Goal: Task Accomplishment & Management: Manage account settings

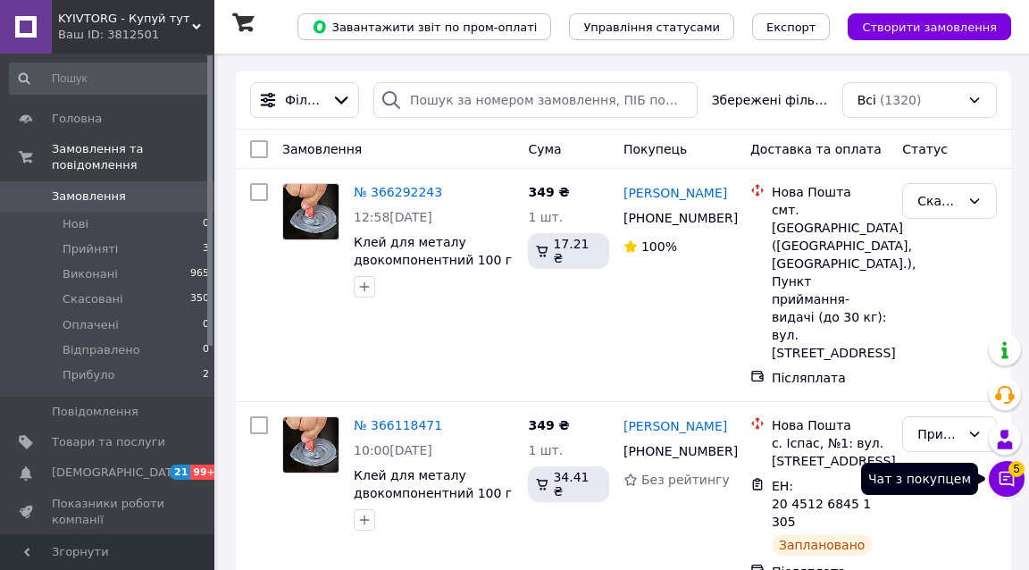
click at [1008, 486] on icon at bounding box center [1007, 479] width 18 height 18
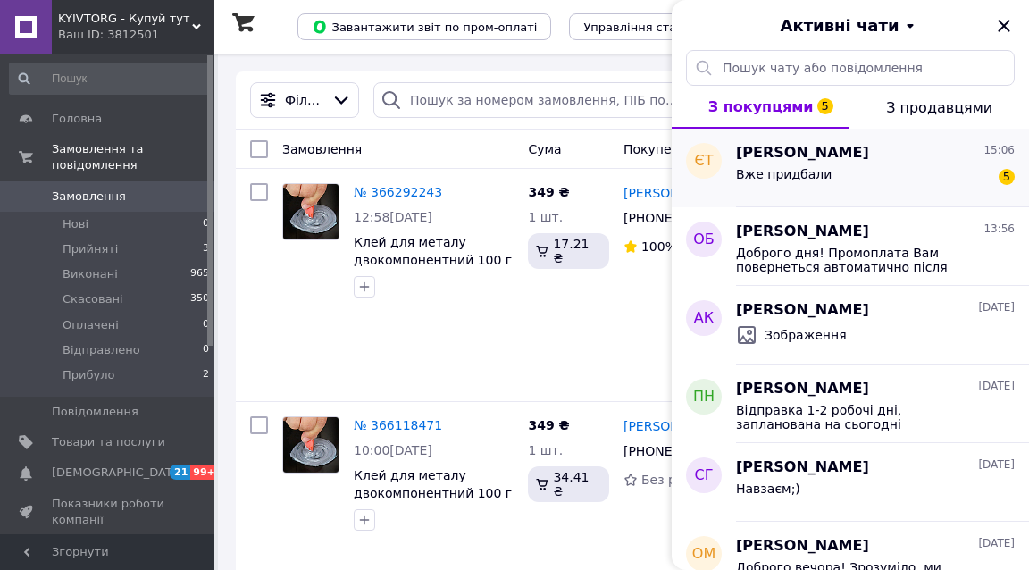
click at [910, 150] on div "Євген Тимченко 15:06" at bounding box center [875, 153] width 279 height 21
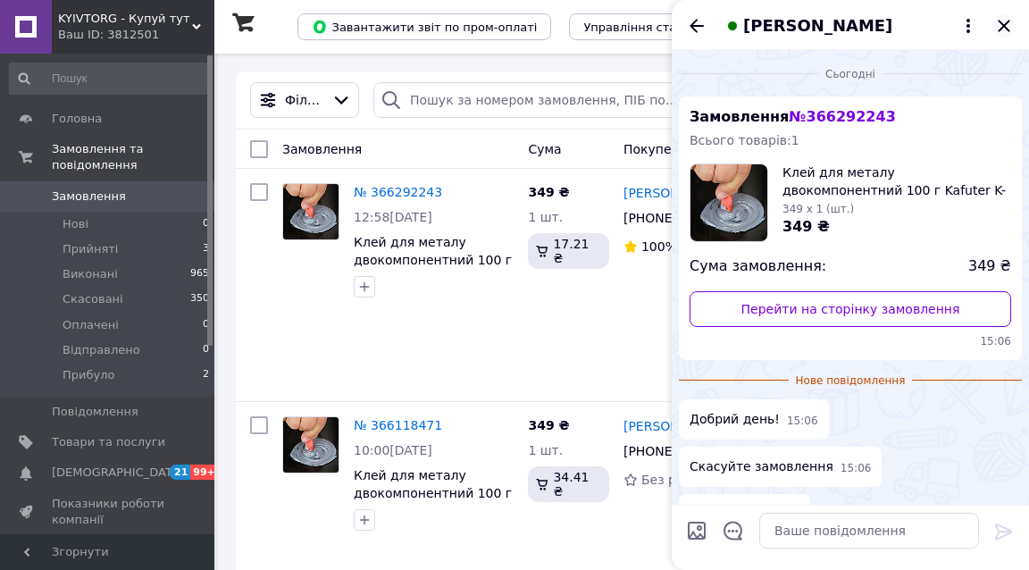
click at [1003, 24] on icon "Закрити" at bounding box center [1004, 26] width 12 height 12
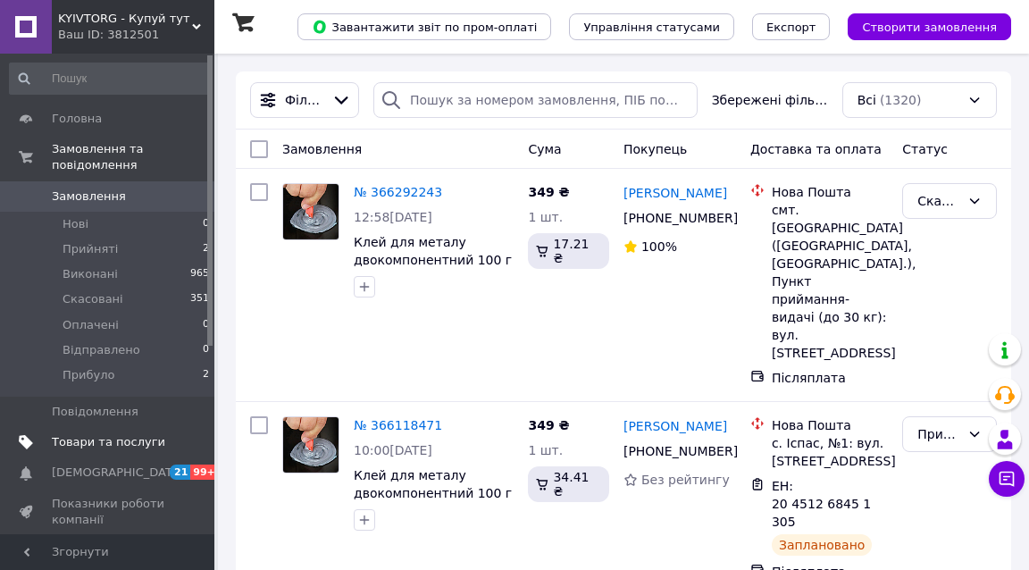
click at [83, 434] on span "Товари та послуги" at bounding box center [108, 442] width 113 height 16
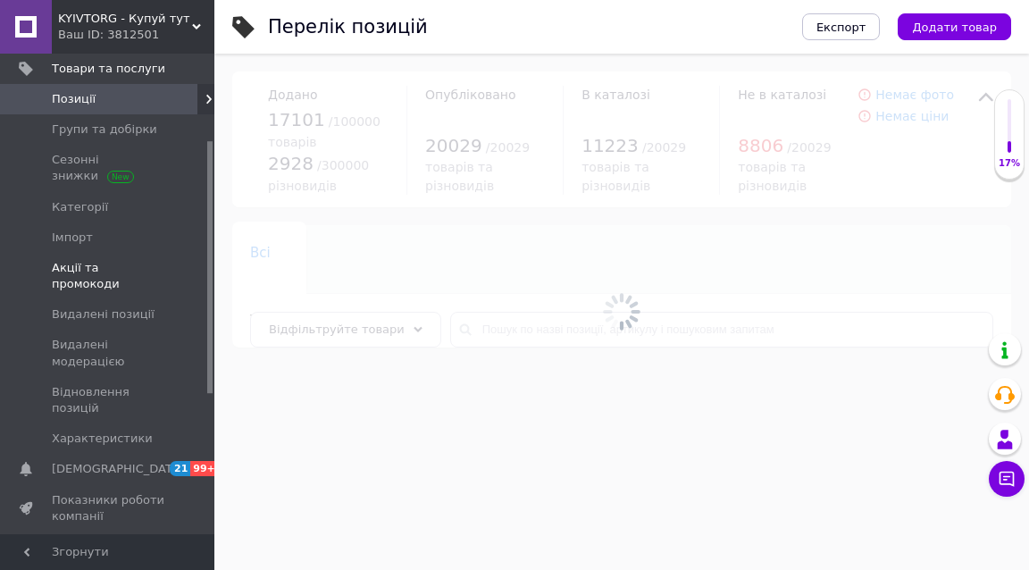
scroll to position [179, 0]
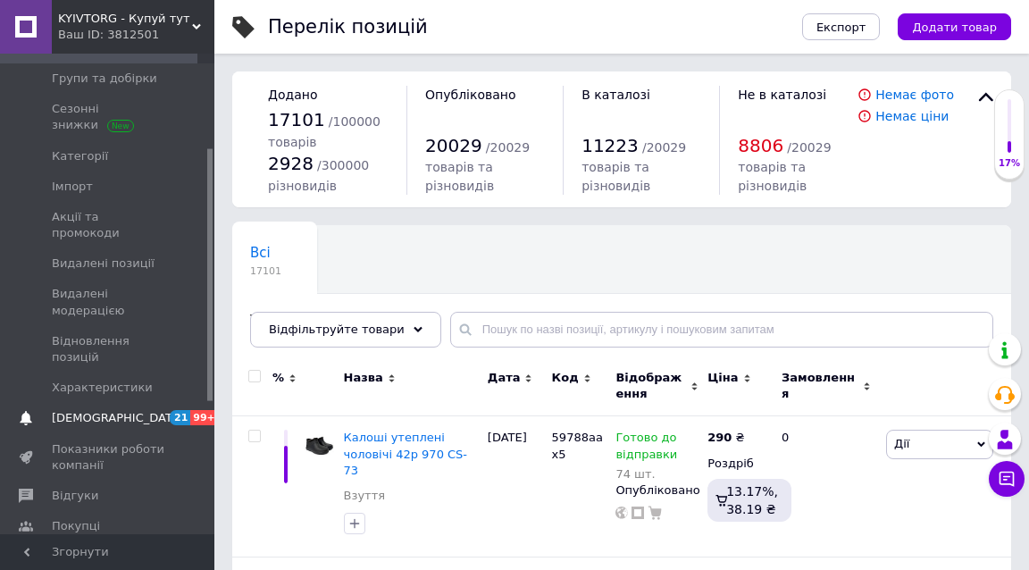
click at [113, 410] on span "[DEMOGRAPHIC_DATA]" at bounding box center [118, 418] width 132 height 16
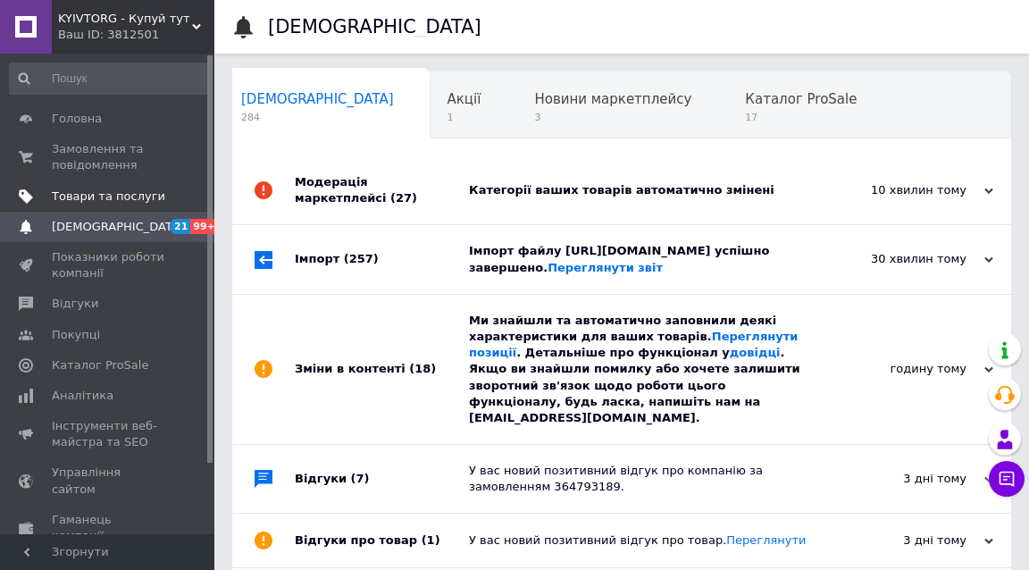
click at [93, 185] on link "Товари та послуги" at bounding box center [110, 196] width 220 height 30
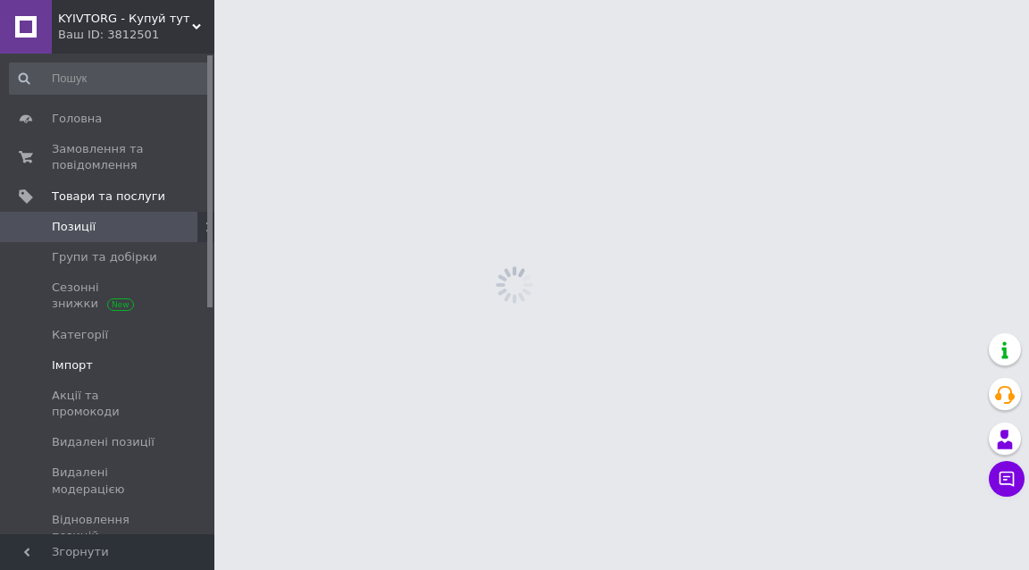
click at [96, 364] on span "Імпорт" at bounding box center [108, 365] width 113 height 16
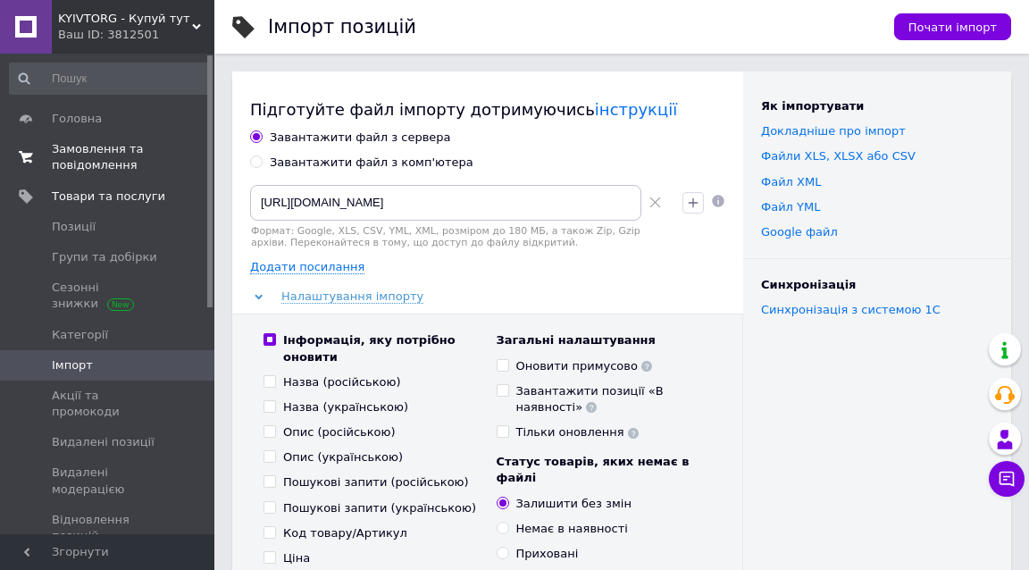
click at [111, 147] on span "Замовлення та повідомлення" at bounding box center [108, 157] width 113 height 32
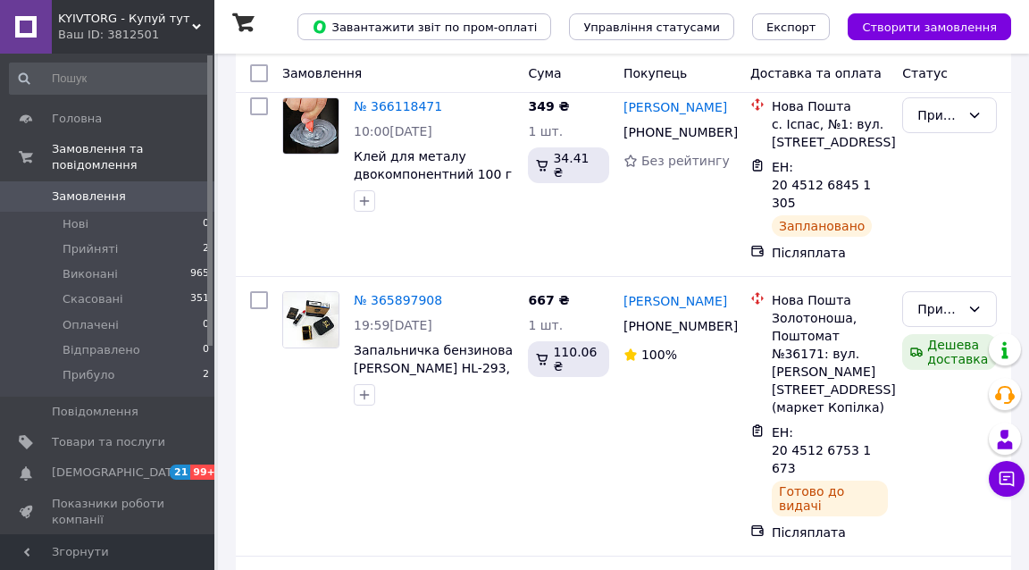
scroll to position [320, 0]
click at [164, 363] on li "Прибуло 2" at bounding box center [110, 380] width 220 height 34
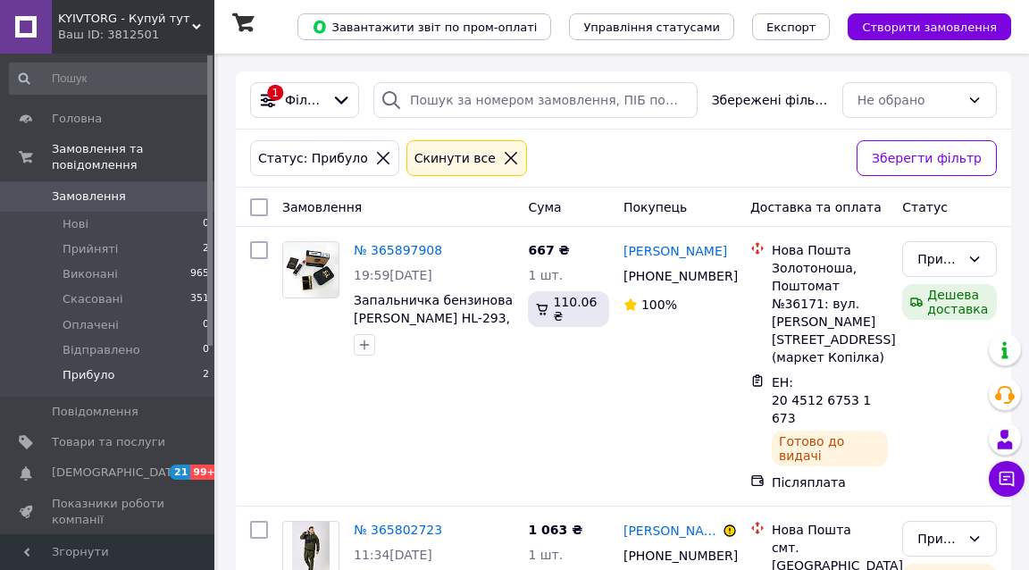
click at [157, 17] on span "KYIVTORG - Купуй тут" at bounding box center [125, 19] width 134 height 16
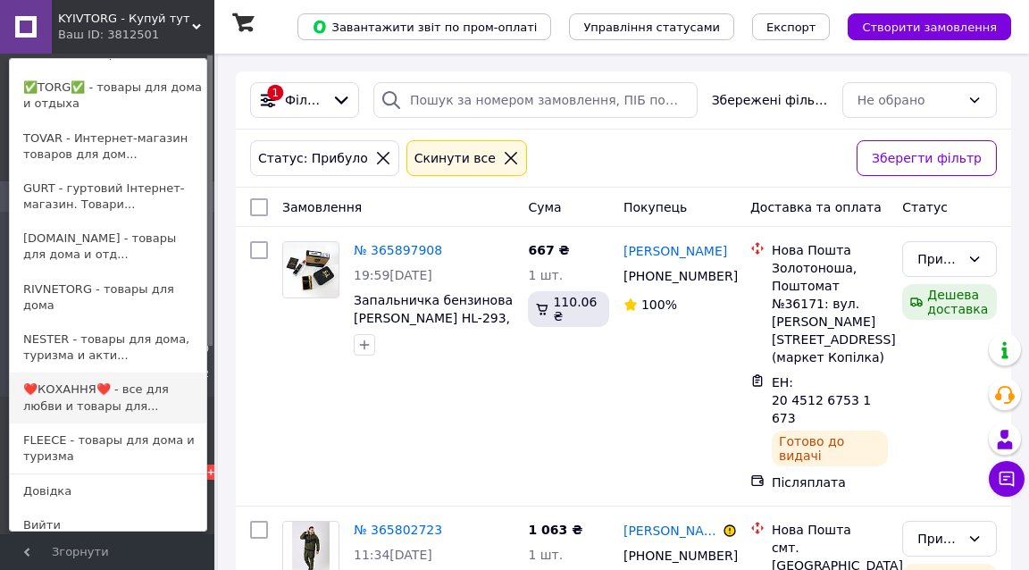
scroll to position [175, 0]
click at [100, 390] on link "❤️КОХАННЯ❤️ - все для любви и товары для..." at bounding box center [108, 398] width 197 height 50
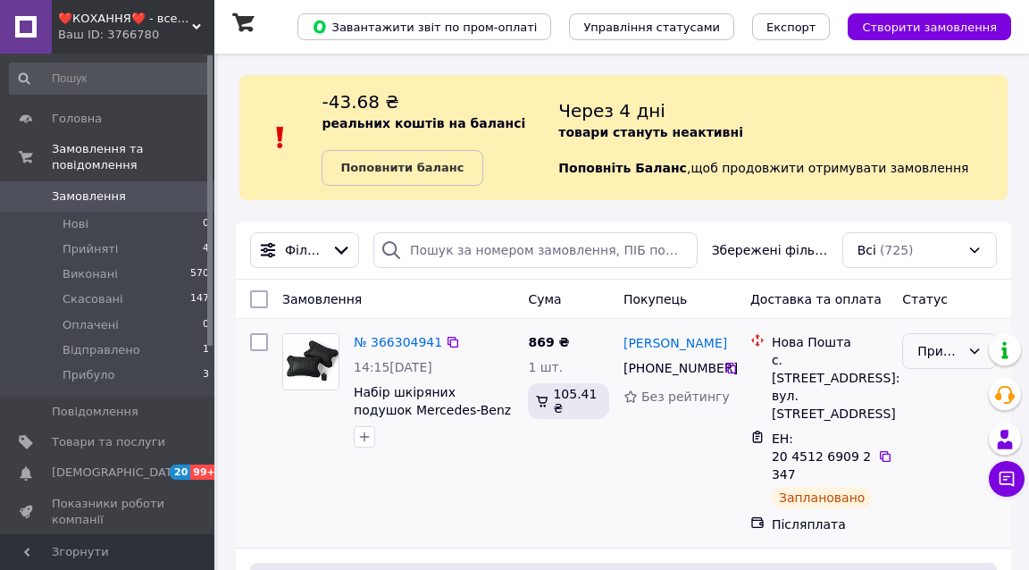
click at [953, 350] on div "Прийнято" at bounding box center [939, 351] width 43 height 20
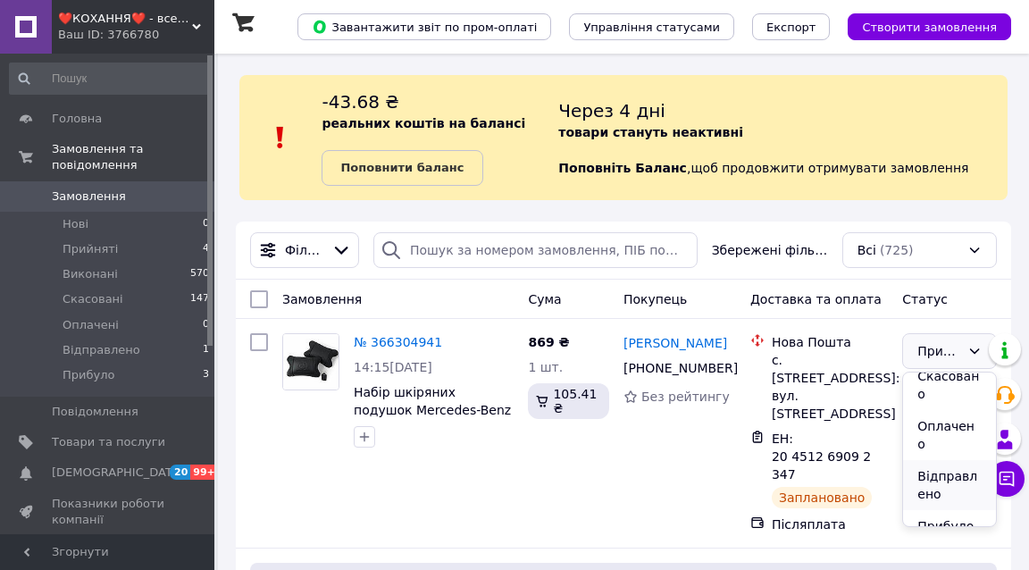
scroll to position [43, 0]
click at [945, 464] on li "Відправлено" at bounding box center [949, 487] width 93 height 50
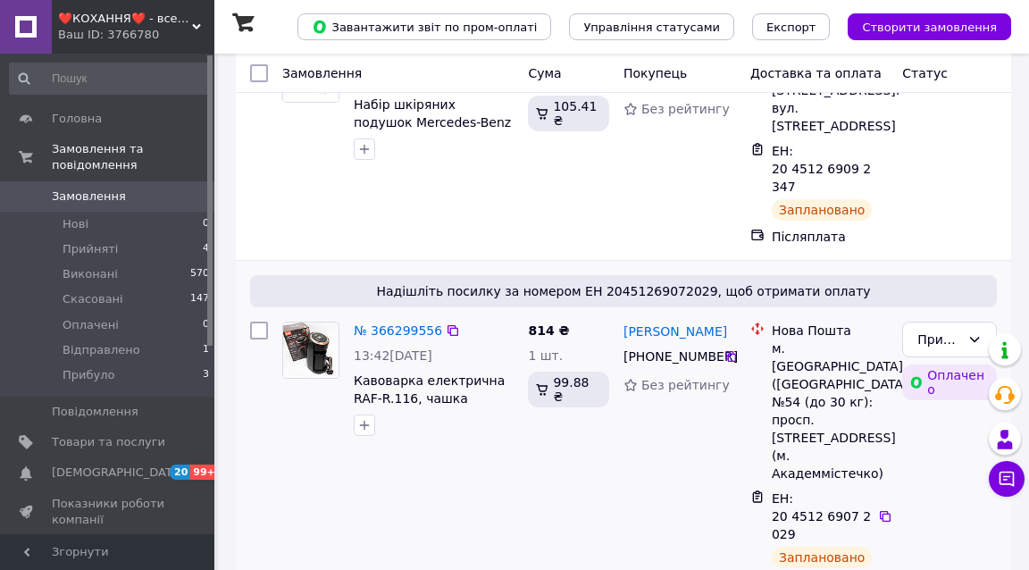
scroll to position [293, 0]
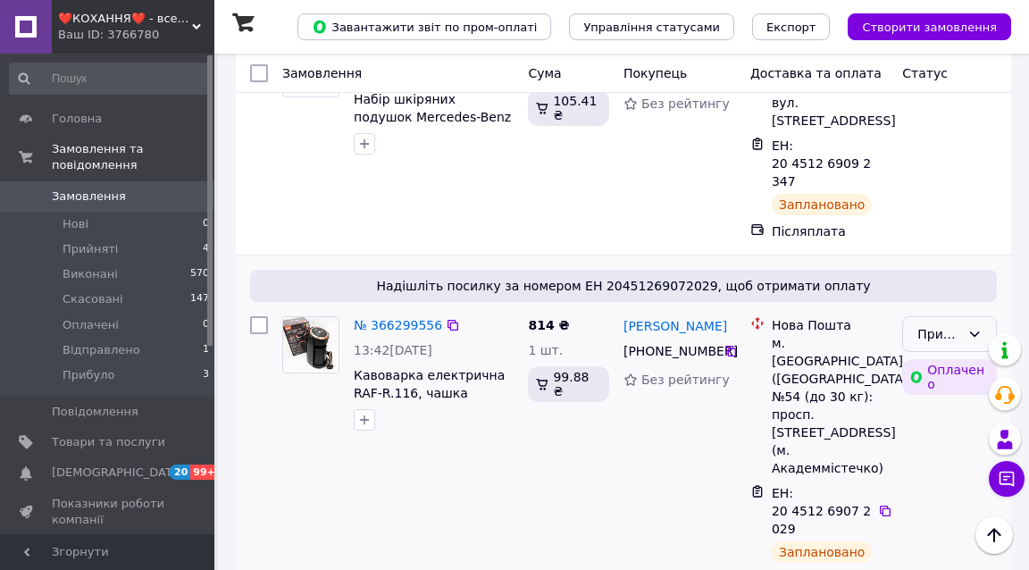
click at [954, 324] on div "Прийнято" at bounding box center [939, 334] width 43 height 20
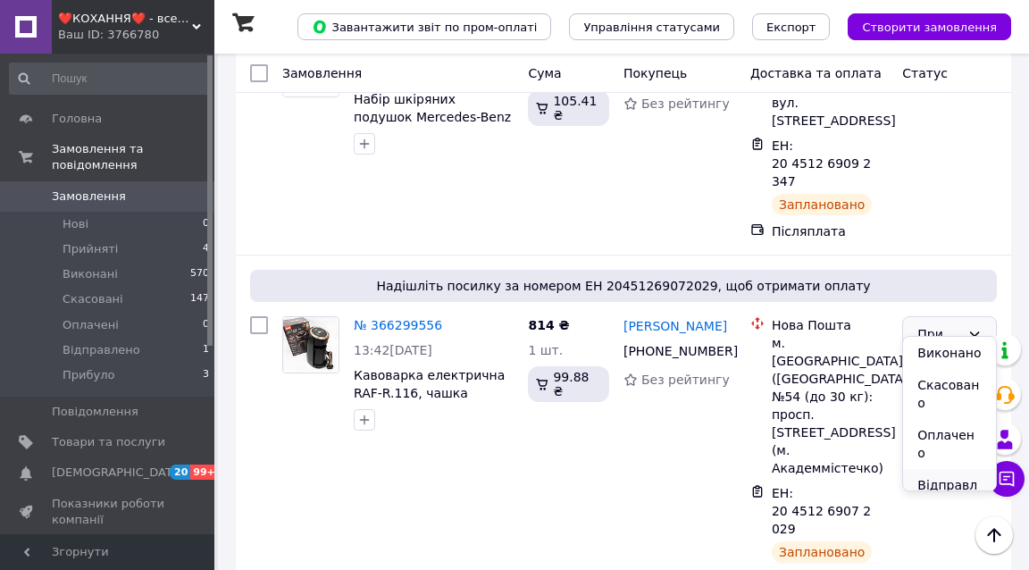
click at [936, 475] on li "Відправлено" at bounding box center [949, 494] width 93 height 50
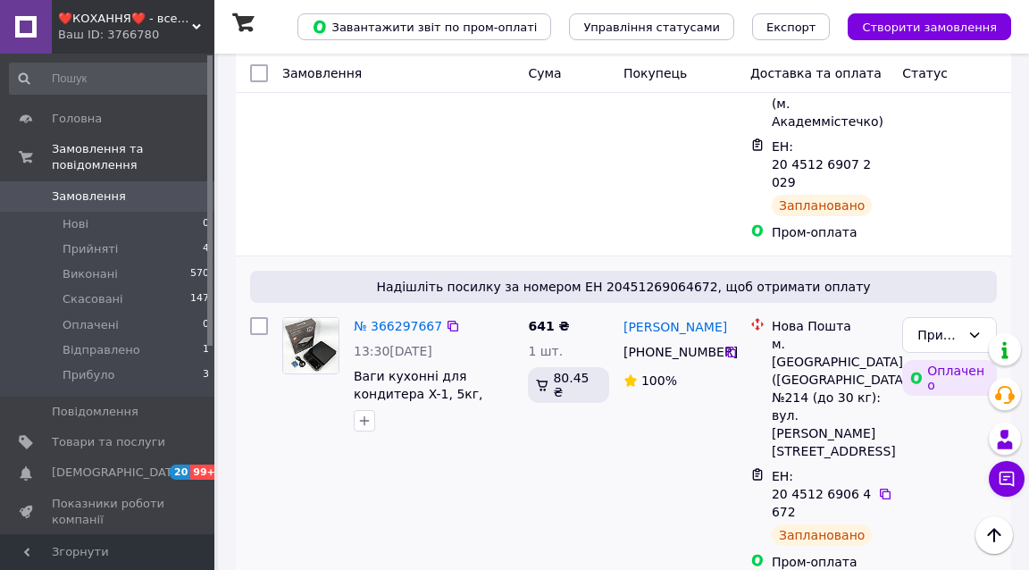
scroll to position [642, 0]
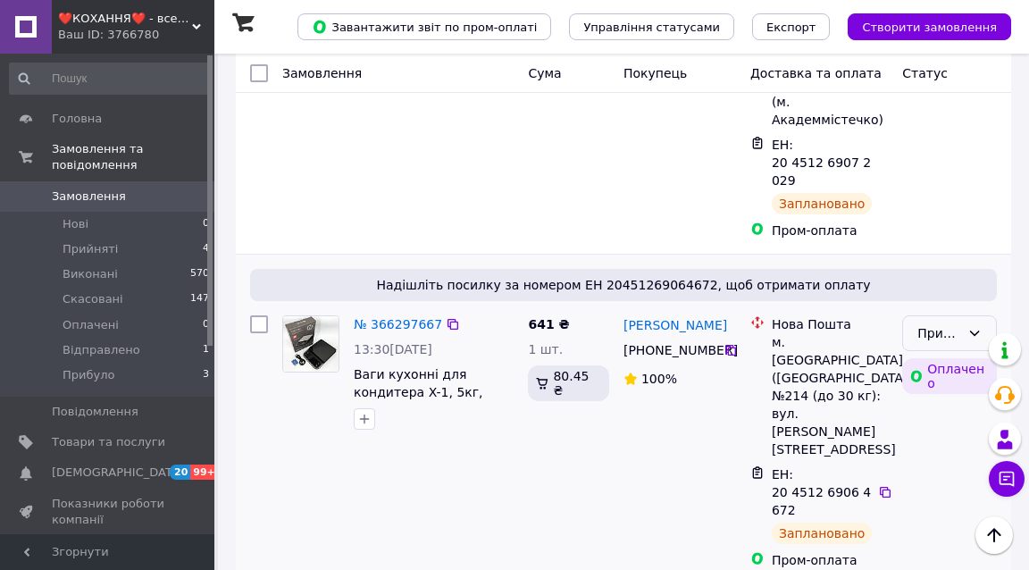
click at [958, 323] on div "Прийнято" at bounding box center [939, 333] width 43 height 20
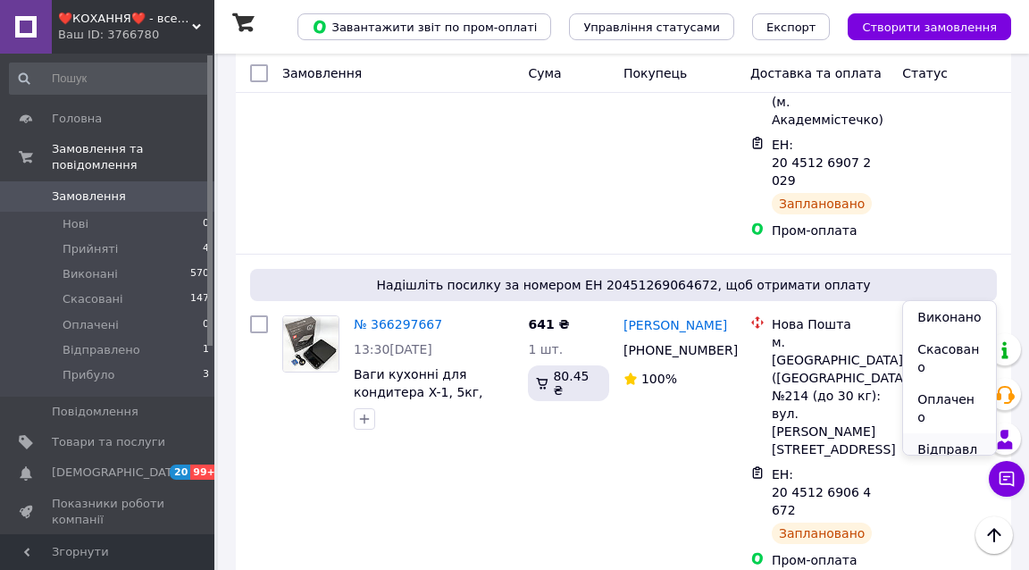
click at [941, 435] on li "Відправлено" at bounding box center [949, 458] width 93 height 50
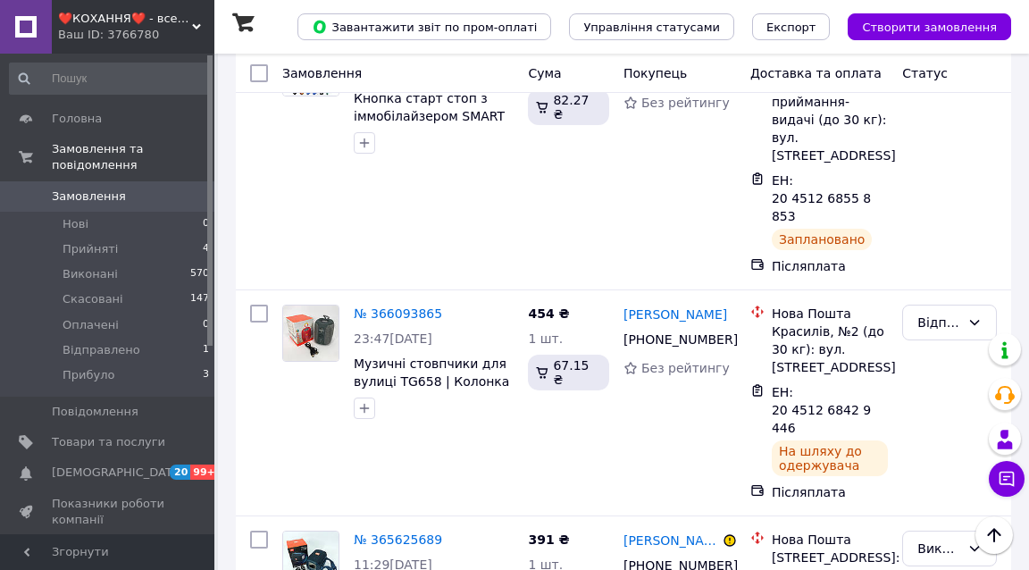
scroll to position [1202, 0]
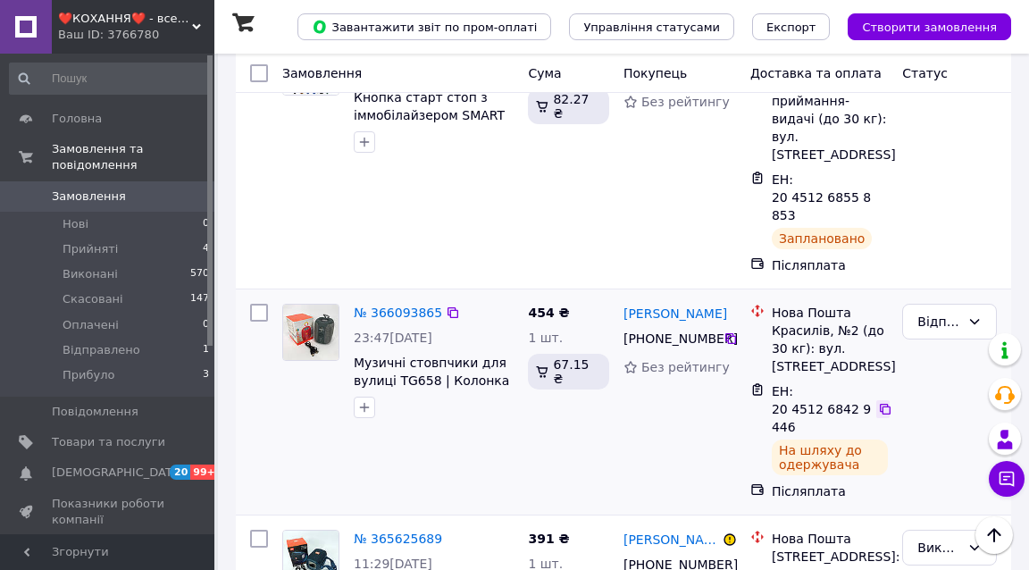
click at [887, 402] on icon at bounding box center [885, 409] width 14 height 14
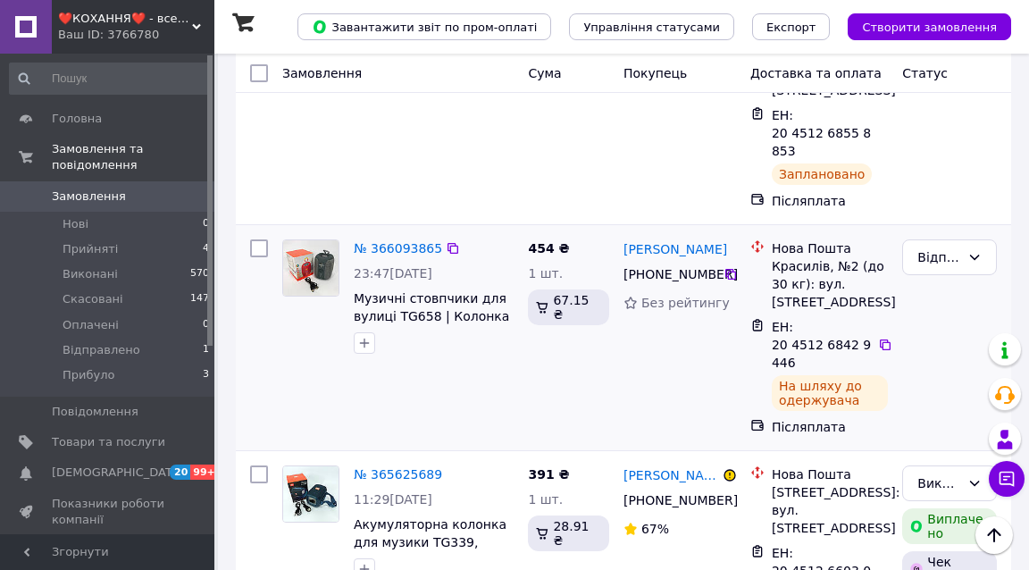
scroll to position [1258, 0]
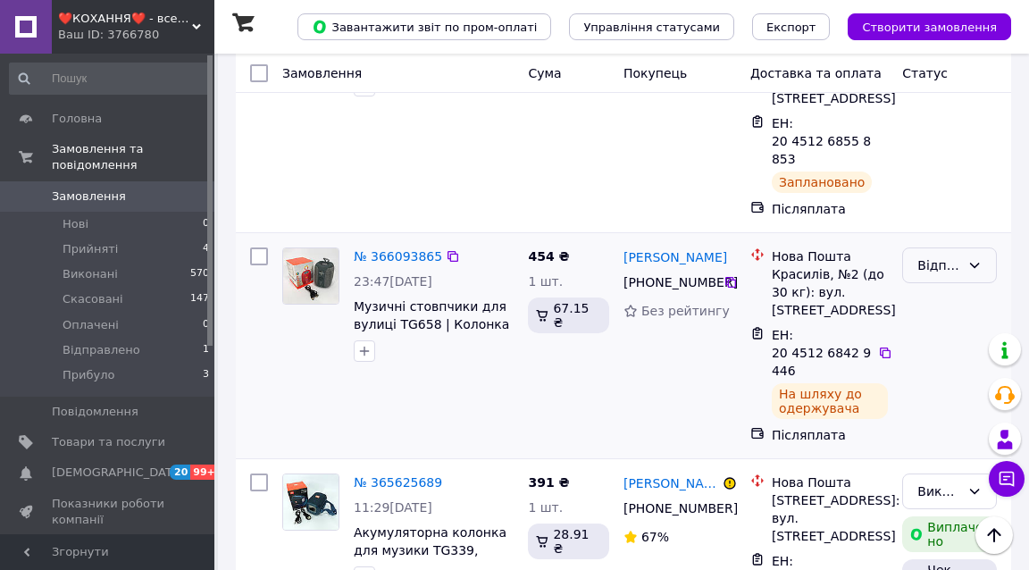
click at [947, 256] on div "Відправлено" at bounding box center [939, 266] width 43 height 20
click at [946, 318] on li "Прибуло" at bounding box center [949, 334] width 93 height 32
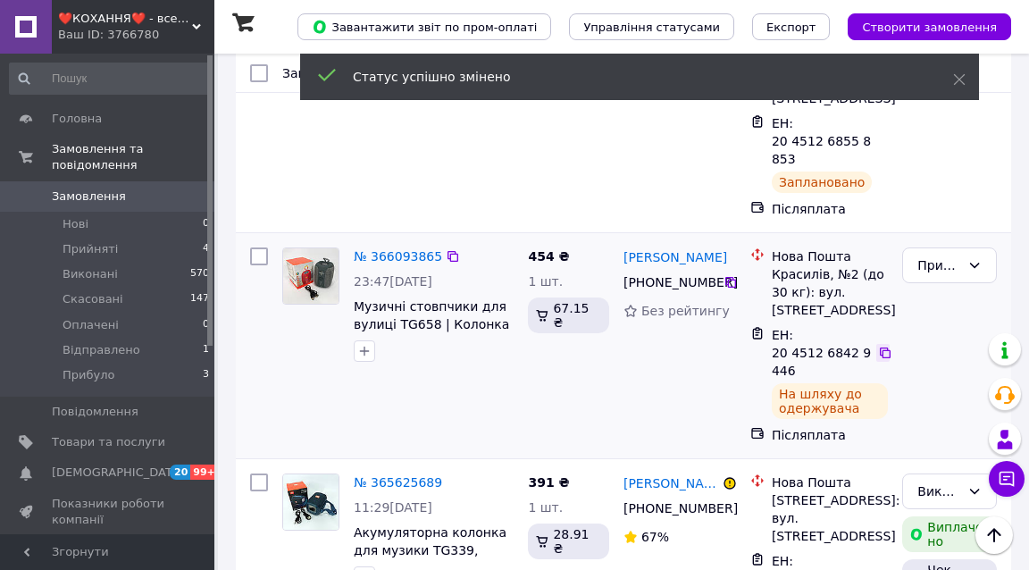
click at [885, 346] on icon at bounding box center [885, 353] width 14 height 14
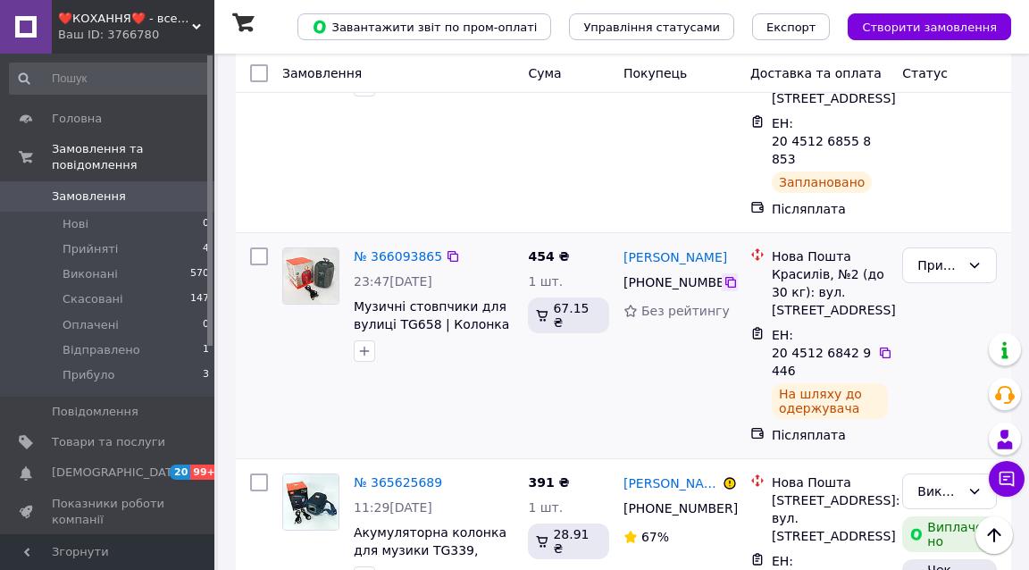
click at [732, 275] on icon at bounding box center [731, 282] width 14 height 14
click at [887, 346] on icon at bounding box center [885, 353] width 14 height 14
click at [104, 22] on span "❤️КОХАННЯ❤️ - все для кохання та товари для дому" at bounding box center [125, 19] width 134 height 16
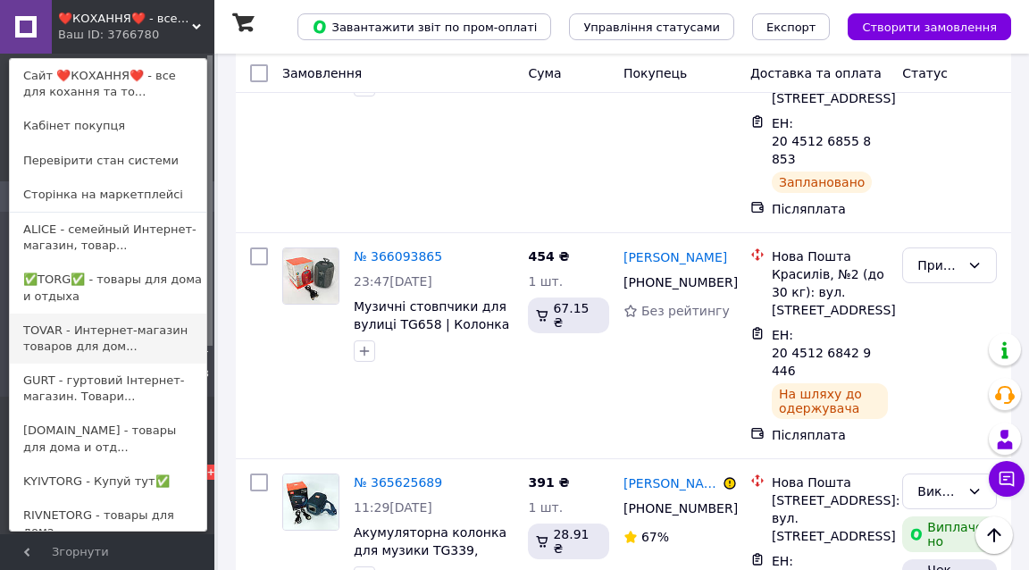
click at [85, 329] on link "TOVAR - Интернет-магазин товаров для дом..." at bounding box center [108, 339] width 197 height 50
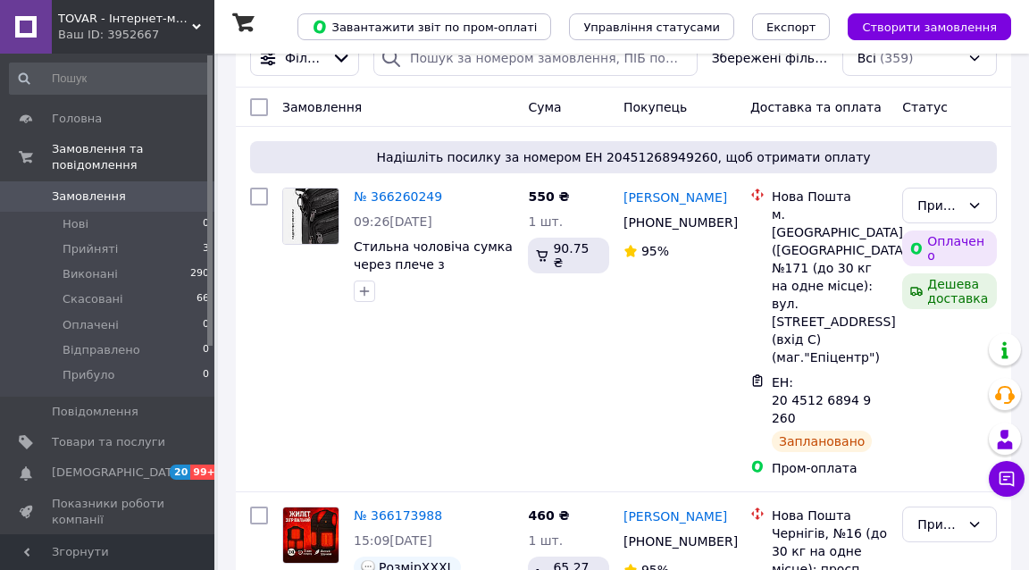
scroll to position [214, 0]
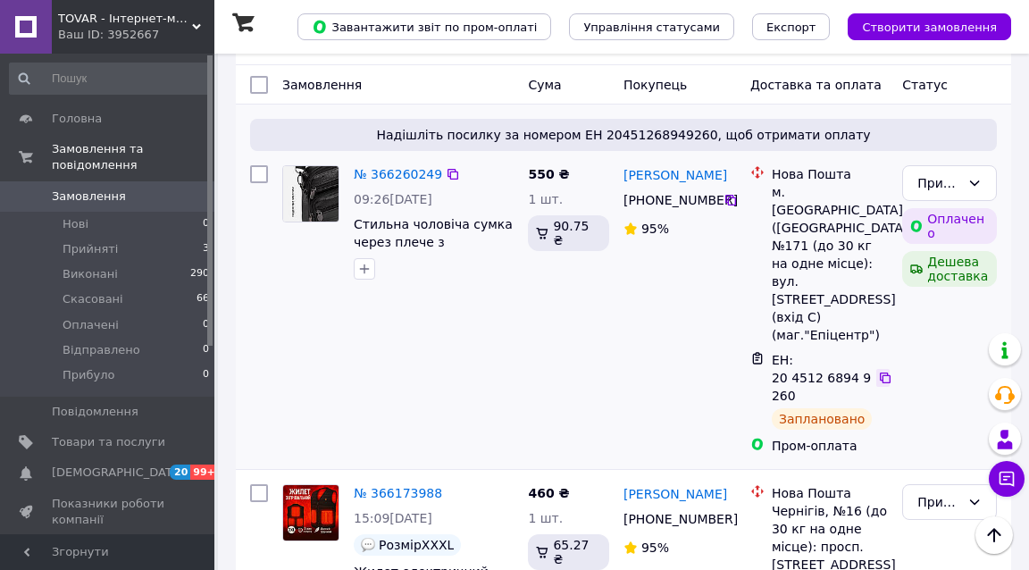
click at [886, 373] on icon at bounding box center [885, 378] width 11 height 11
click at [930, 189] on div "Прийнято" at bounding box center [939, 183] width 43 height 20
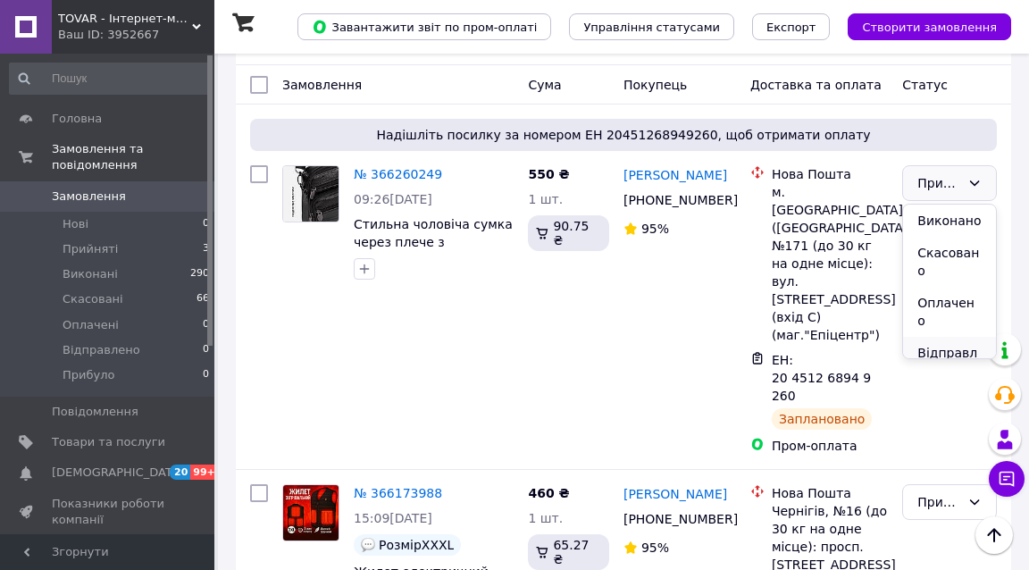
click at [947, 337] on li "Відправлено" at bounding box center [949, 362] width 93 height 50
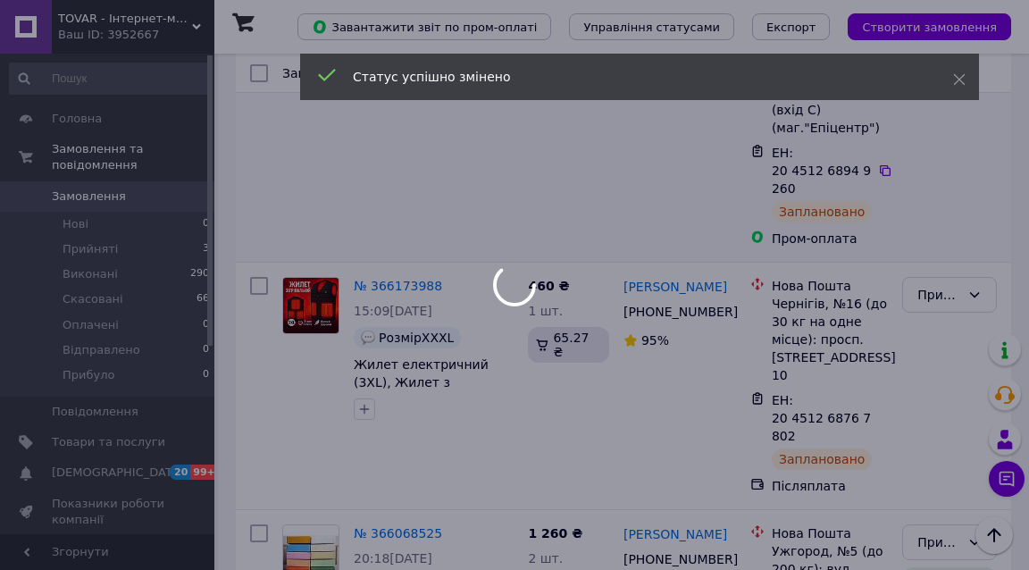
scroll to position [457, 0]
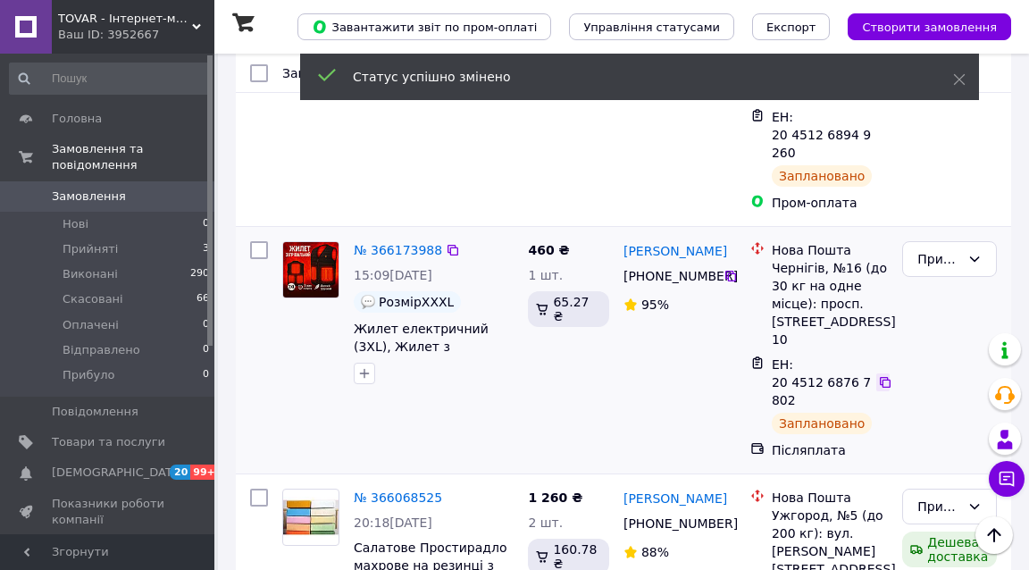
click at [885, 375] on icon at bounding box center [885, 382] width 14 height 14
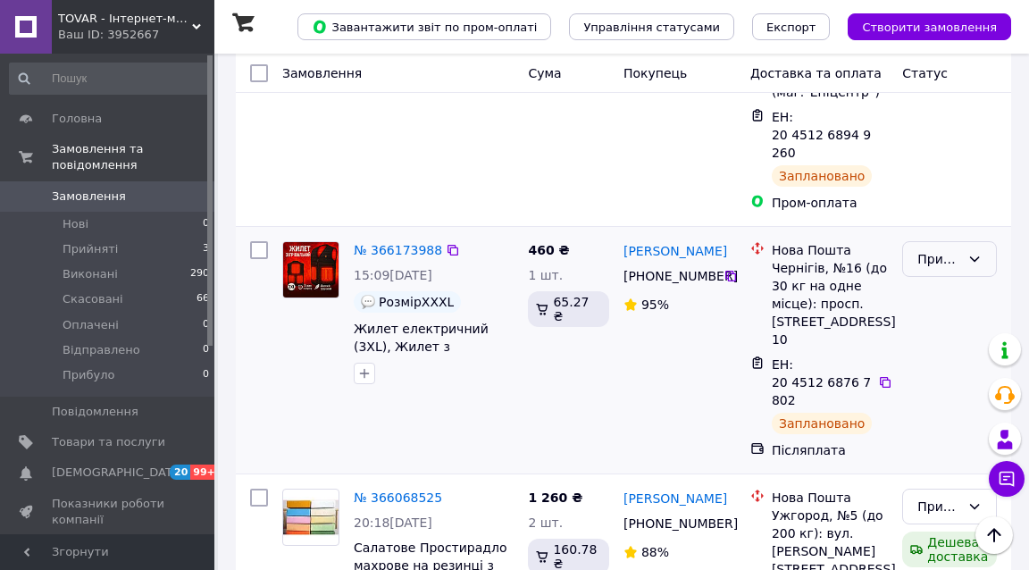
click at [962, 241] on div "Прийнято" at bounding box center [949, 259] width 95 height 36
click at [947, 358] on li "Відправлено" at bounding box center [949, 383] width 93 height 50
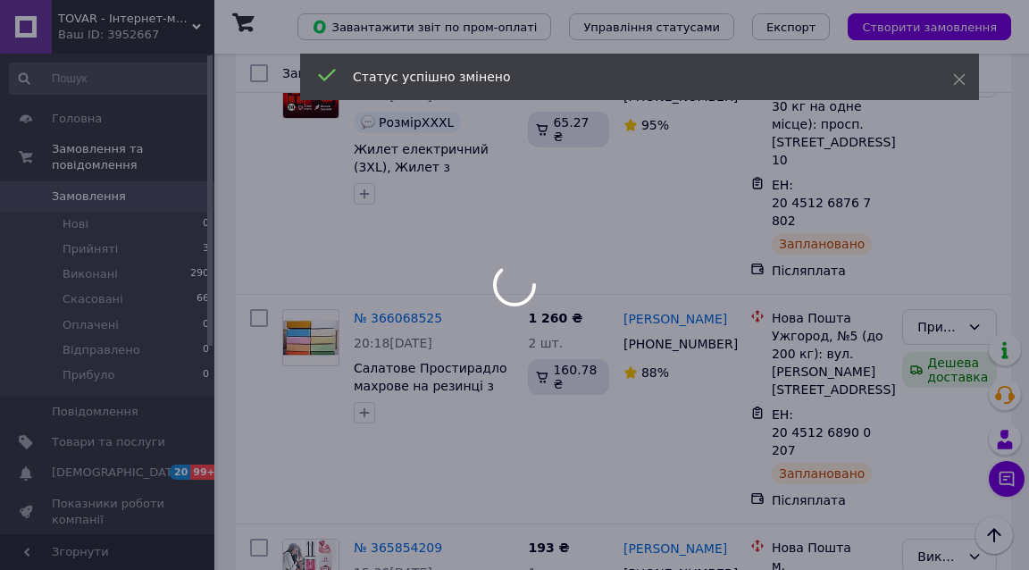
scroll to position [638, 0]
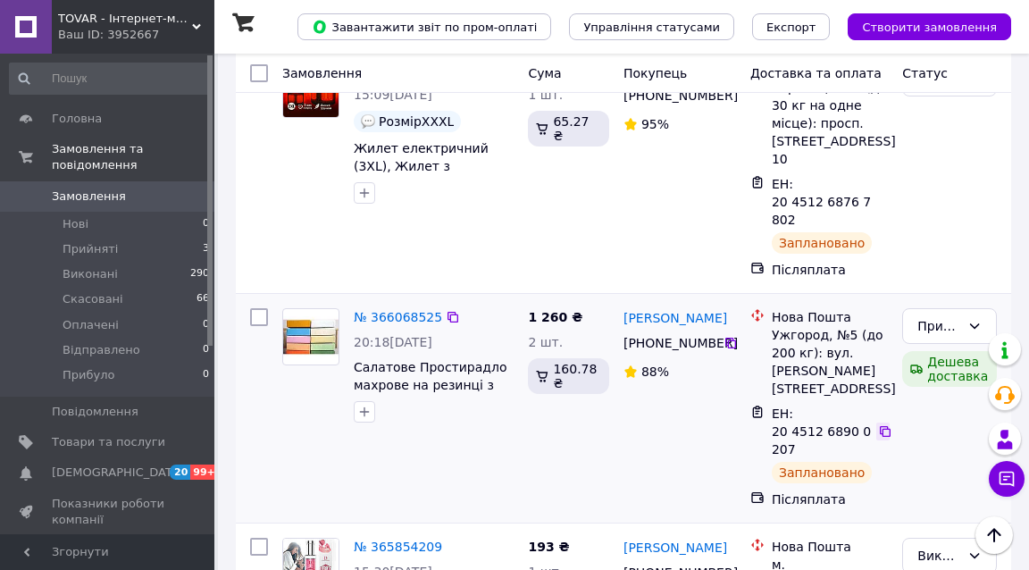
click at [890, 424] on icon at bounding box center [885, 431] width 14 height 14
click at [89, 18] on span "TOVAR - Інтернет-магазин товарів для дому та відпочинку" at bounding box center [125, 19] width 134 height 16
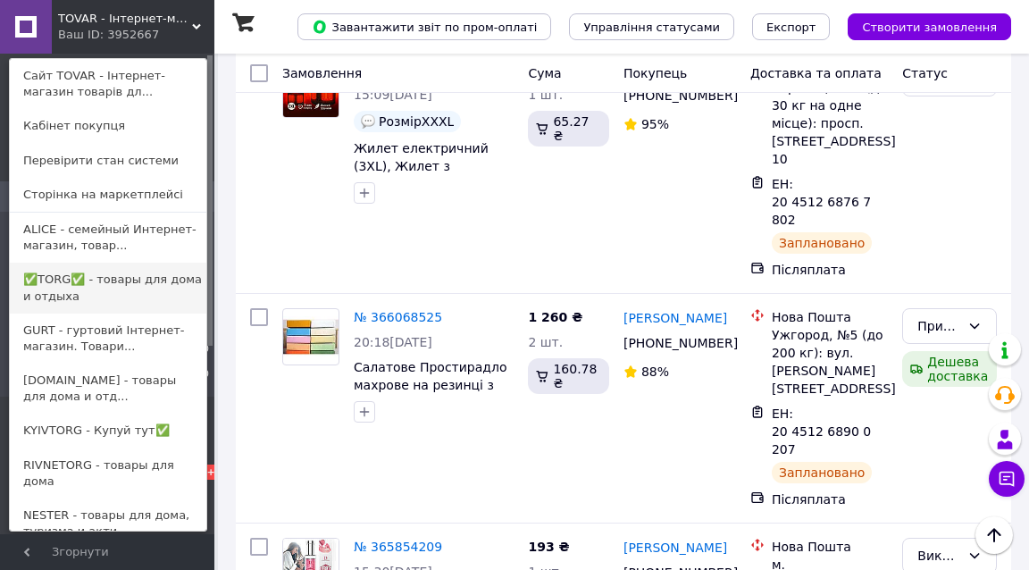
click at [60, 271] on link "✅TORG✅ - товары для дома и отдыха" at bounding box center [108, 288] width 197 height 50
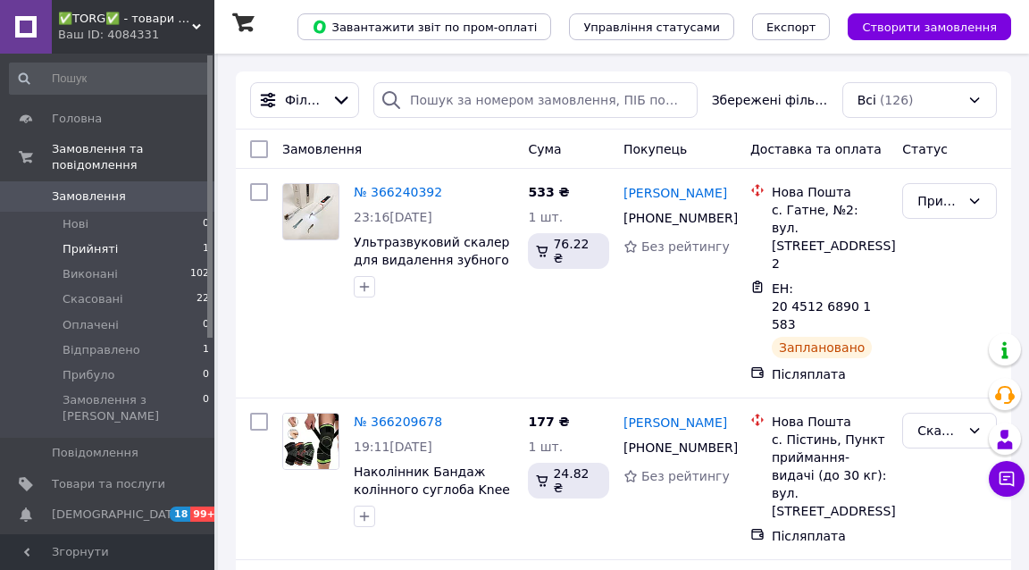
click at [129, 237] on li "Прийняті 1" at bounding box center [110, 249] width 220 height 25
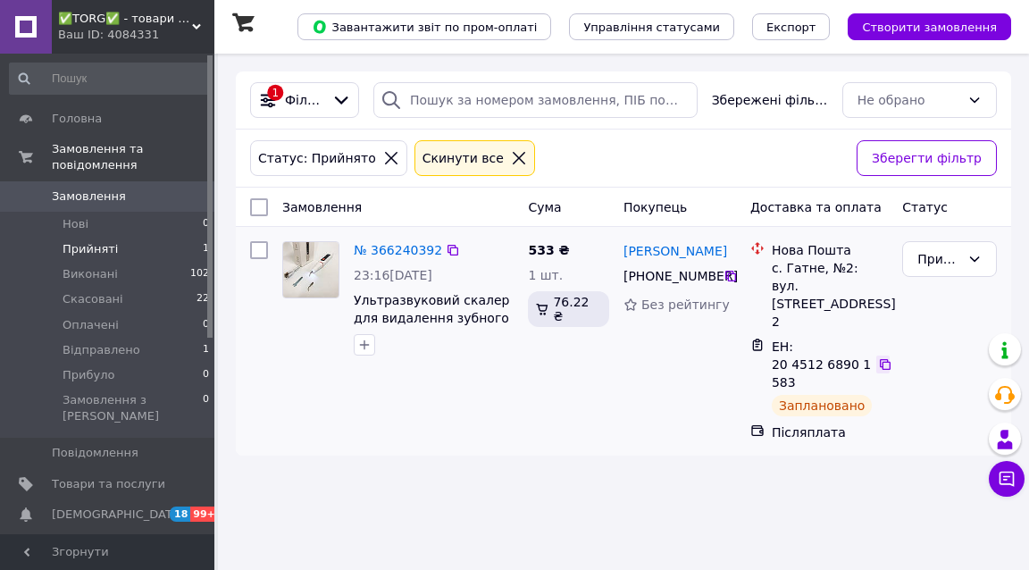
click at [889, 359] on icon at bounding box center [885, 364] width 11 height 11
click at [936, 265] on div "Прийнято" at bounding box center [939, 259] width 43 height 20
click at [933, 412] on li "Відправлено" at bounding box center [949, 437] width 93 height 50
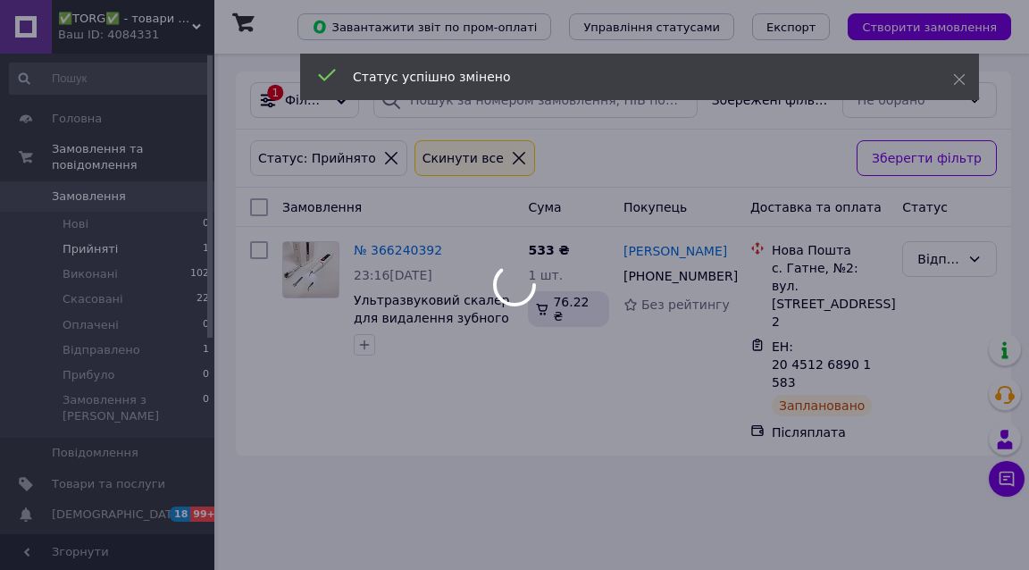
click at [155, 328] on div at bounding box center [514, 285] width 1029 height 570
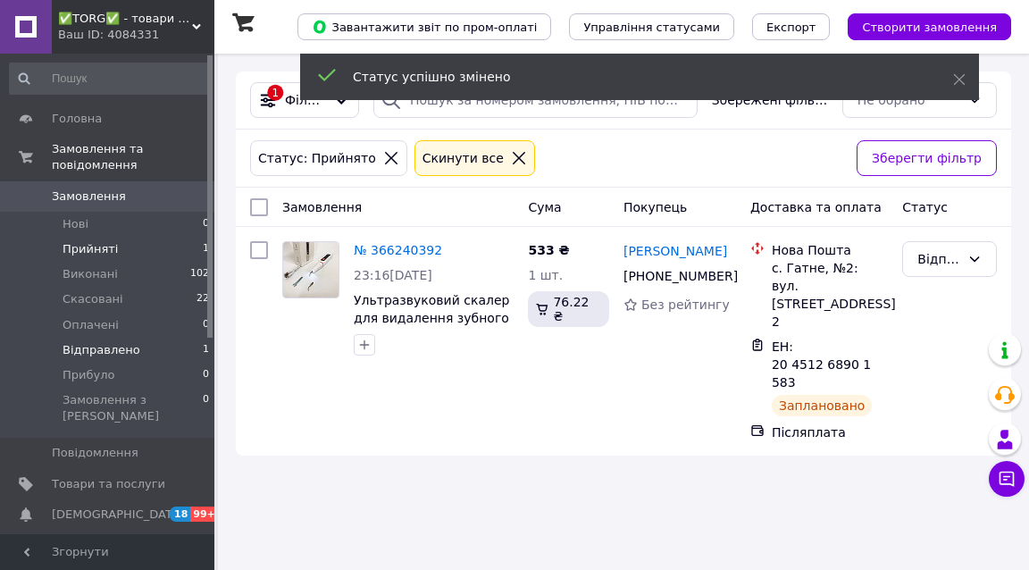
click at [122, 342] on span "Відправлено" at bounding box center [102, 350] width 78 height 16
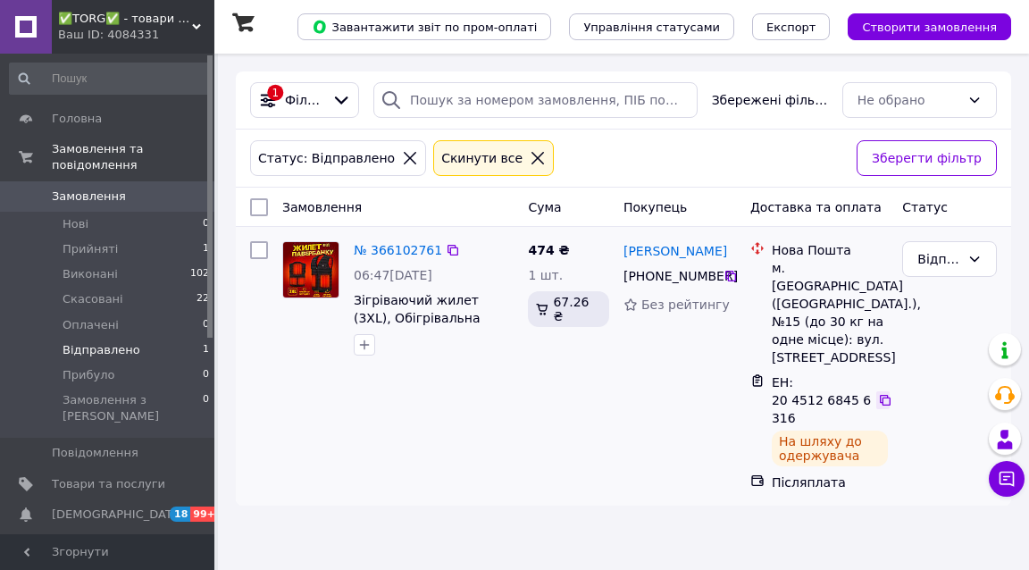
click at [885, 395] on icon at bounding box center [885, 400] width 11 height 11
click at [124, 18] on span "✅TORG✅ - товари для дому та відпочинку" at bounding box center [125, 19] width 134 height 16
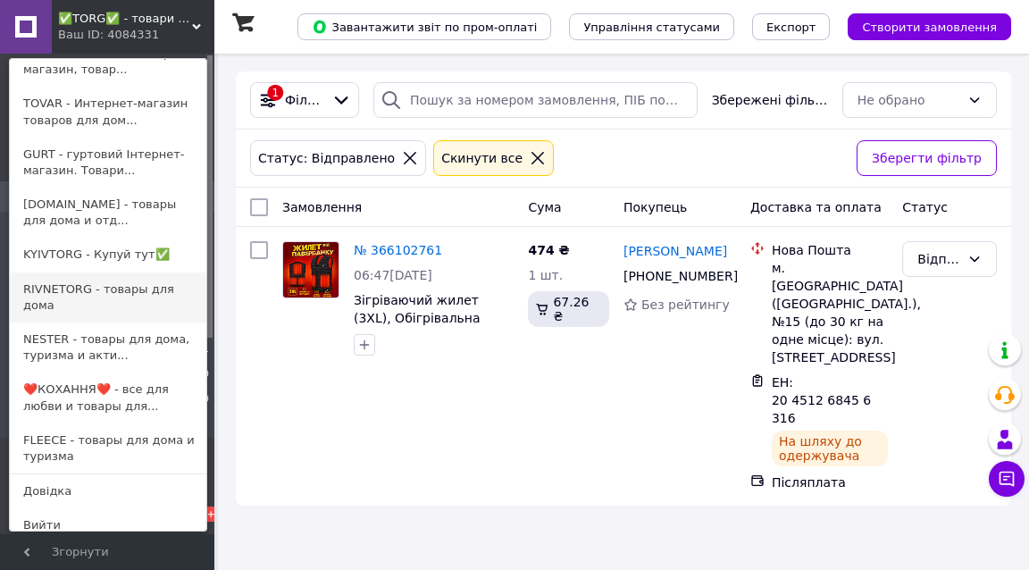
scroll to position [175, 0]
click at [96, 329] on link "NESTER - товары для дома, туризма и акти..." at bounding box center [108, 348] width 197 height 50
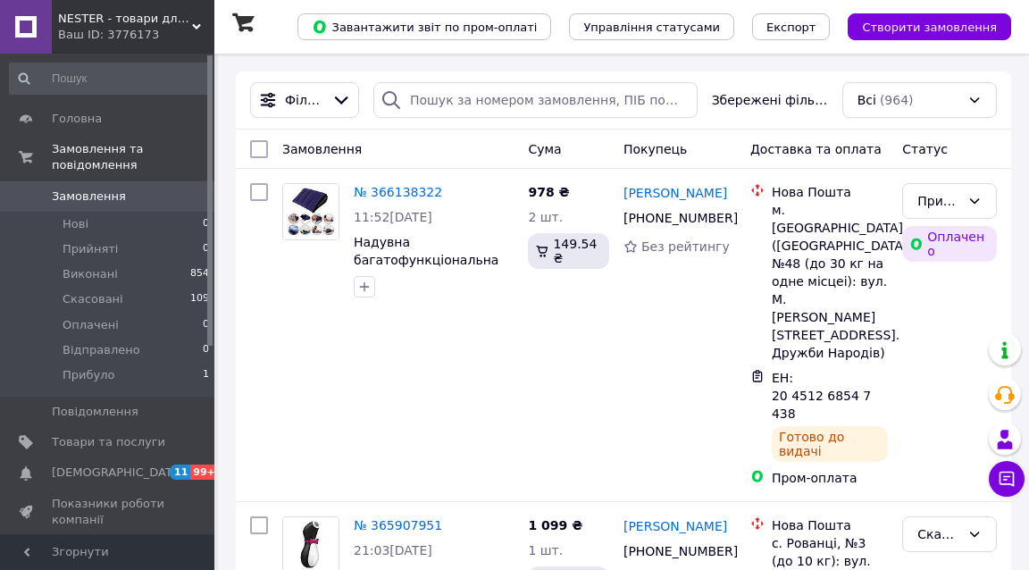
click at [127, 13] on span "NESTER - товари для дому, туризму та активного відпочинку" at bounding box center [125, 19] width 134 height 16
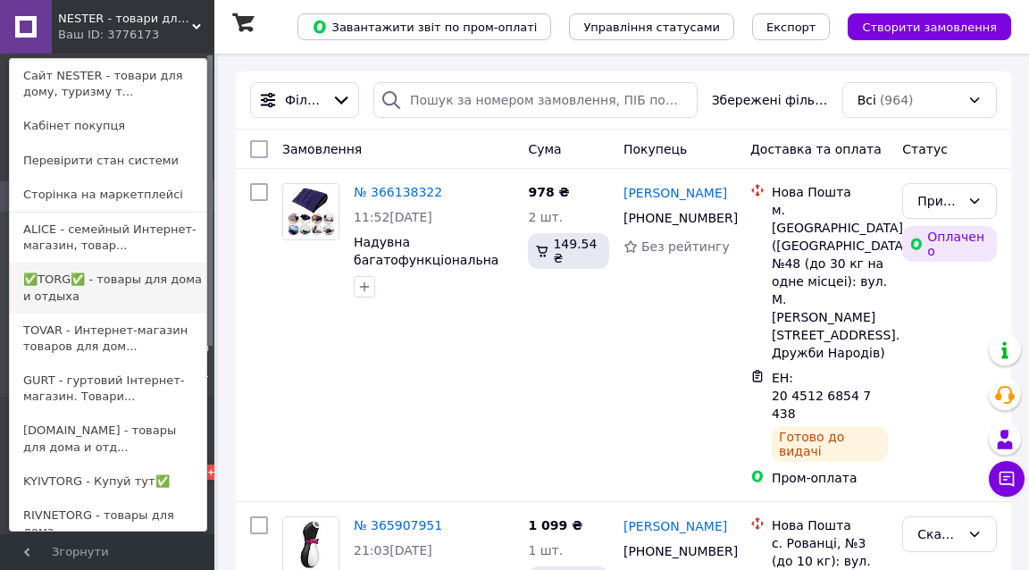
click at [89, 269] on link "✅TORG✅ - товары для дома и отдыха" at bounding box center [108, 288] width 197 height 50
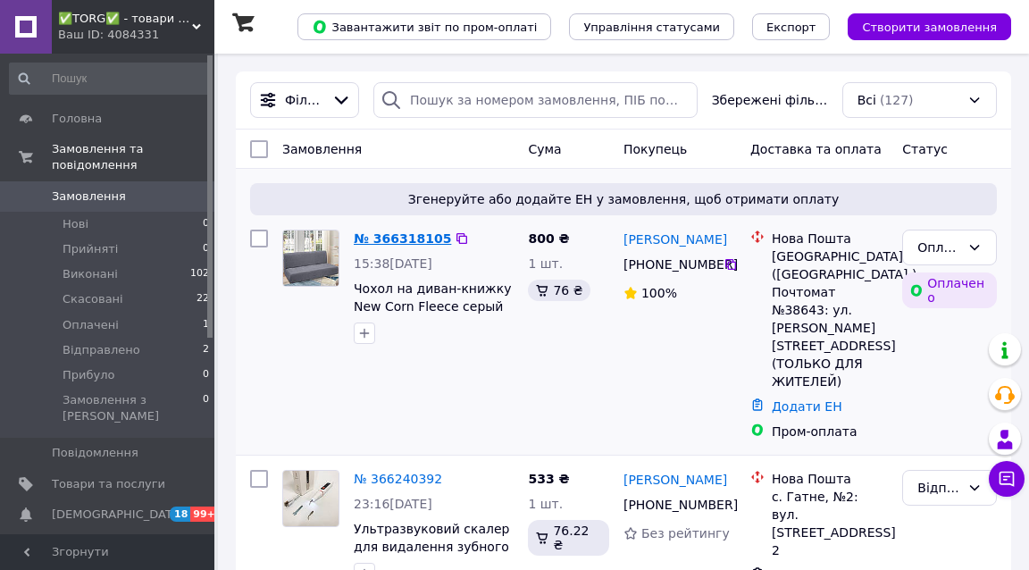
click at [404, 236] on link "№ 366318105" at bounding box center [402, 238] width 97 height 14
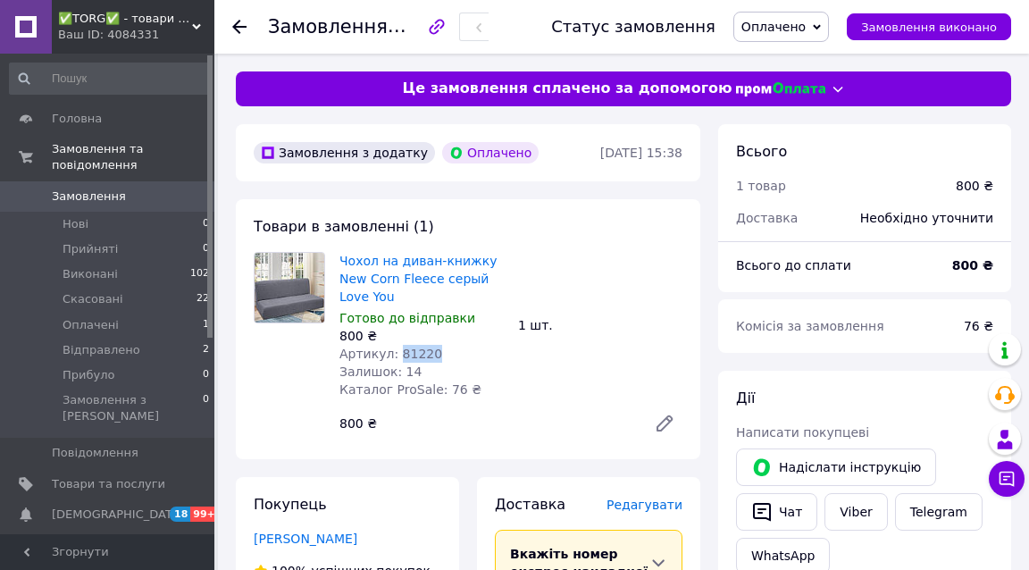
drag, startPoint x: 396, startPoint y: 351, endPoint x: 432, endPoint y: 349, distance: 36.7
click at [432, 349] on div "Артикул: 81220" at bounding box center [422, 354] width 164 height 18
copy span "81220"
click at [84, 25] on span "✅TORG✅ - товари для дому та відпочинку" at bounding box center [125, 19] width 134 height 16
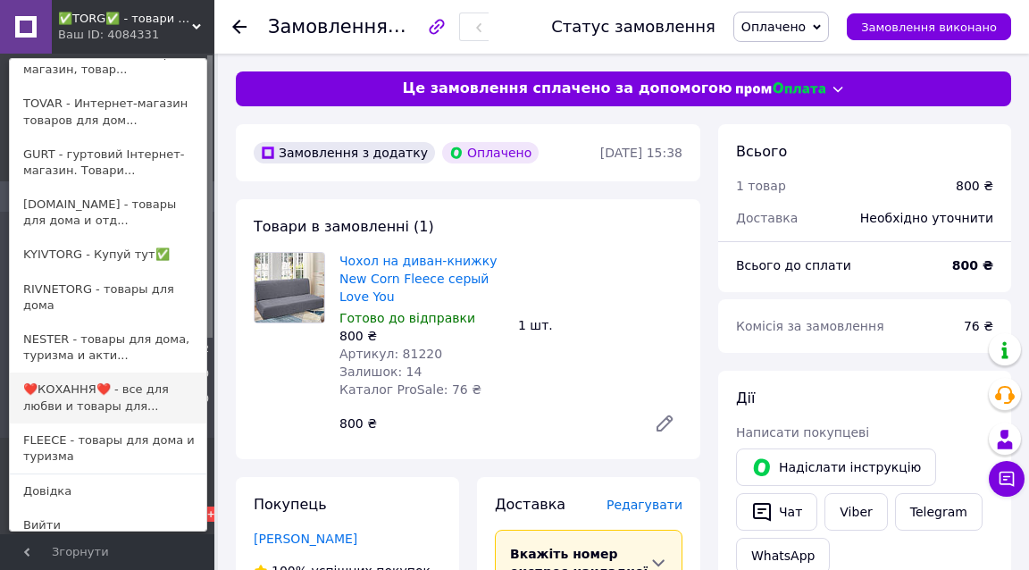
scroll to position [175, 0]
click at [806, 31] on span "Оплачено" at bounding box center [774, 27] width 64 height 14
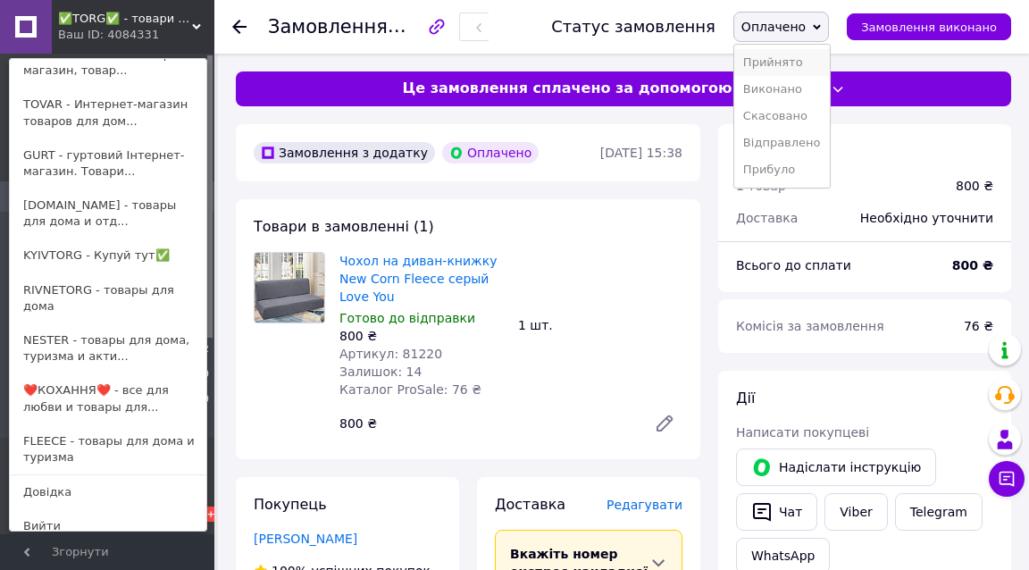
click at [801, 59] on li "Прийнято" at bounding box center [782, 62] width 96 height 27
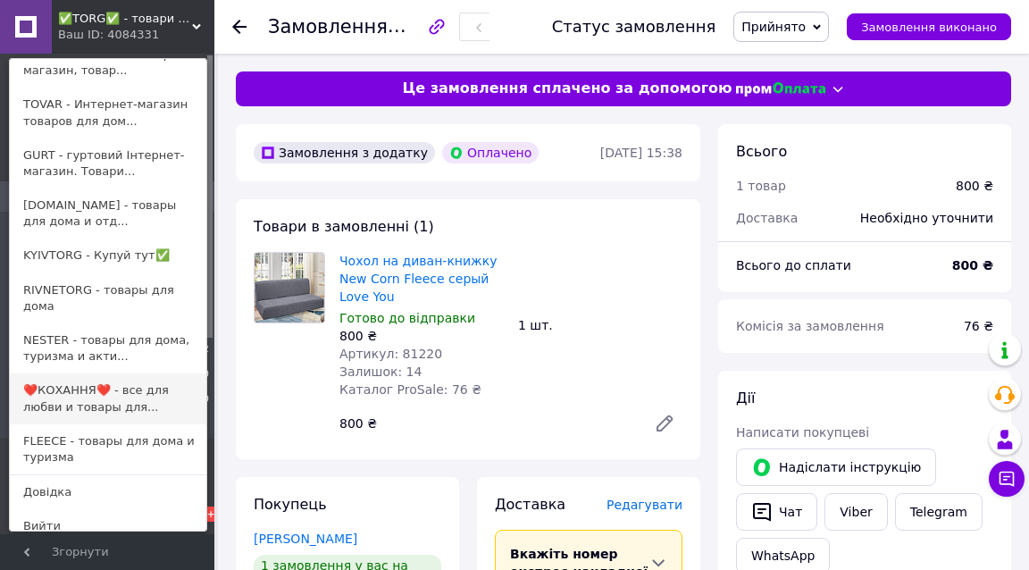
click at [75, 377] on link "❤️КОХАННЯ❤️ - все для любви и товары для..." at bounding box center [108, 398] width 197 height 50
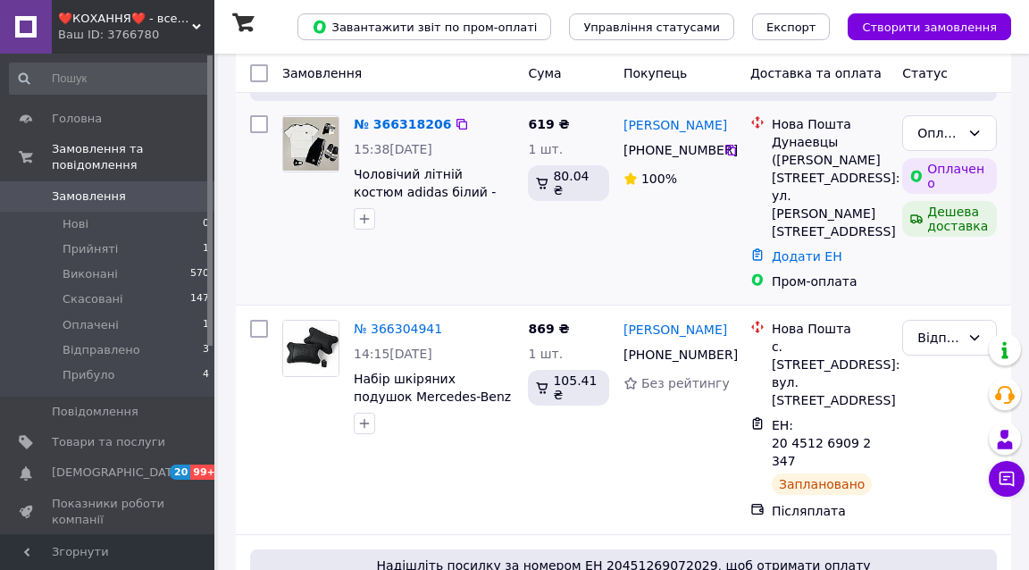
scroll to position [265, 0]
click at [957, 134] on div "Оплачено" at bounding box center [939, 132] width 43 height 20
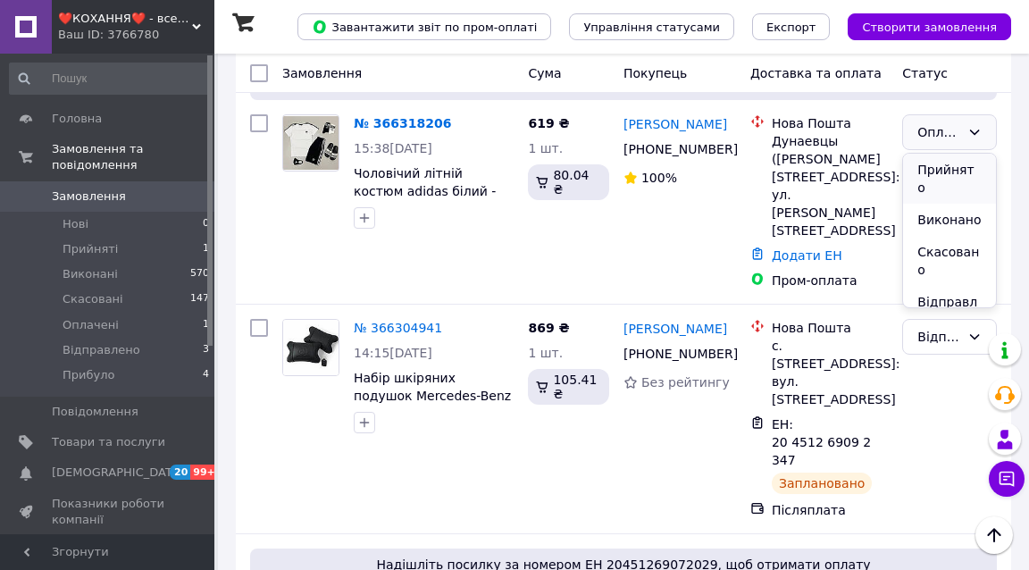
click at [948, 169] on li "Прийнято" at bounding box center [949, 179] width 93 height 50
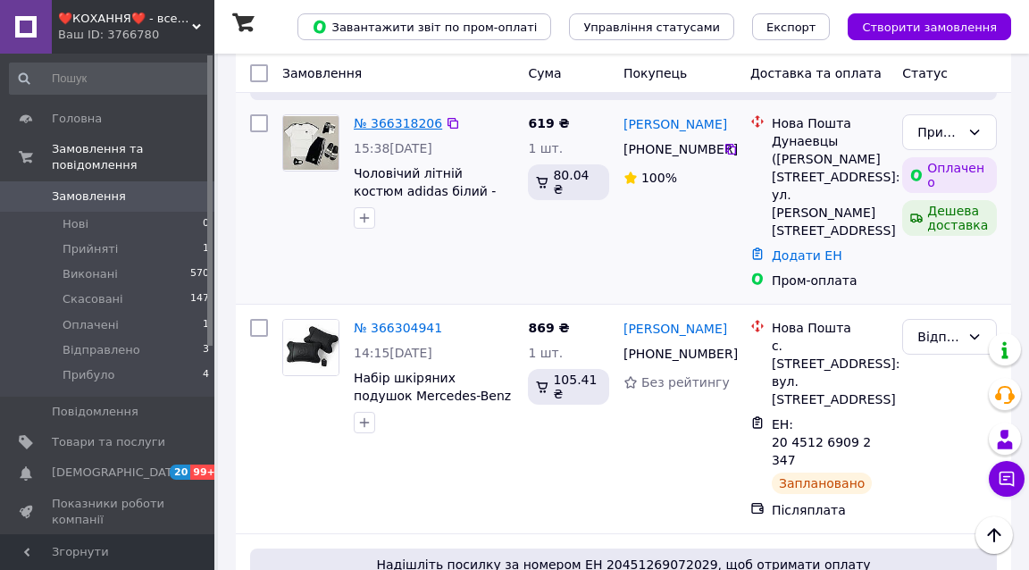
click at [395, 121] on link "№ 366318206" at bounding box center [398, 123] width 88 height 14
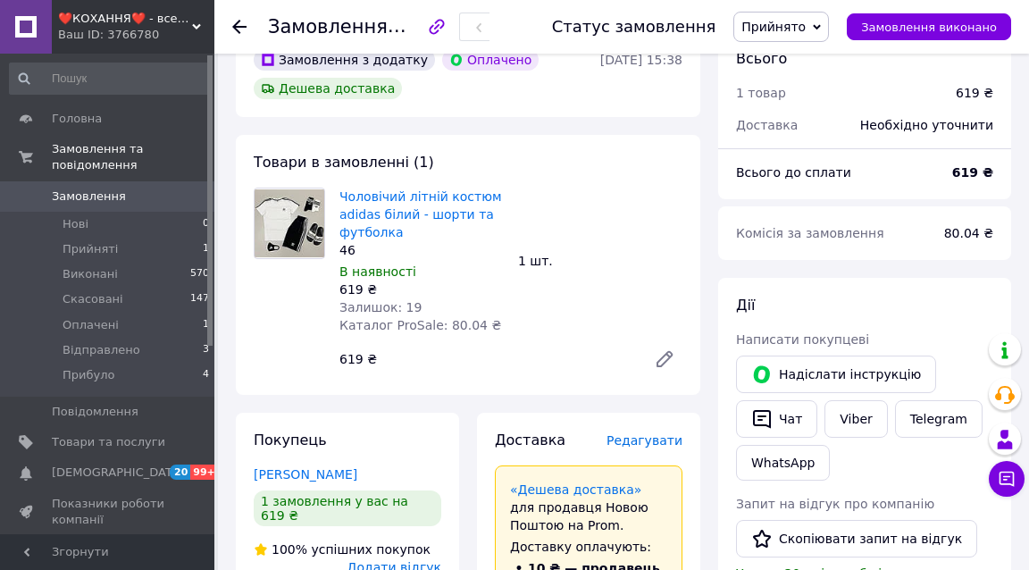
scroll to position [95, 0]
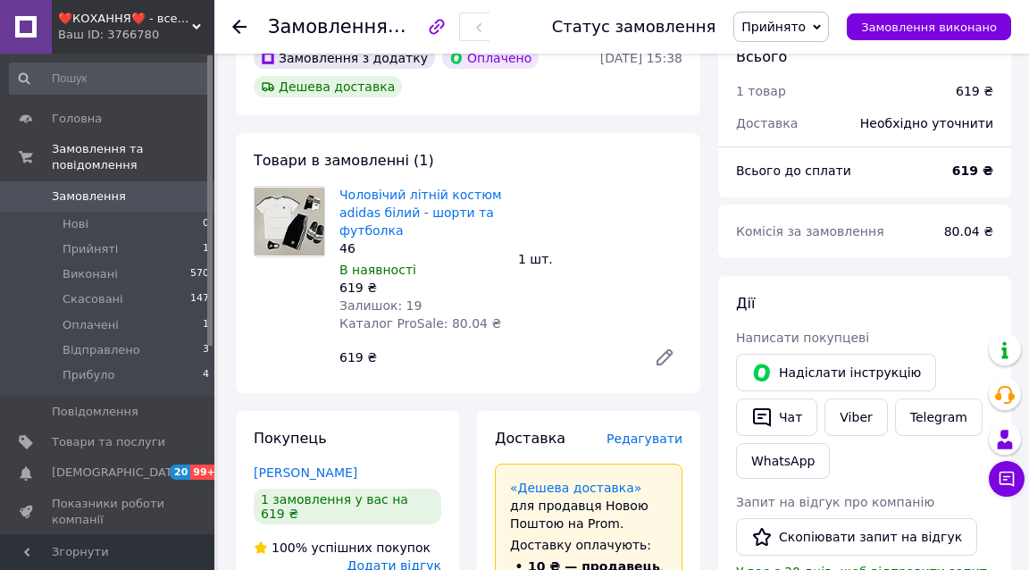
click at [111, 18] on span "❤️КОХАННЯ❤️ - все для кохання та товари для дому" at bounding box center [125, 19] width 134 height 16
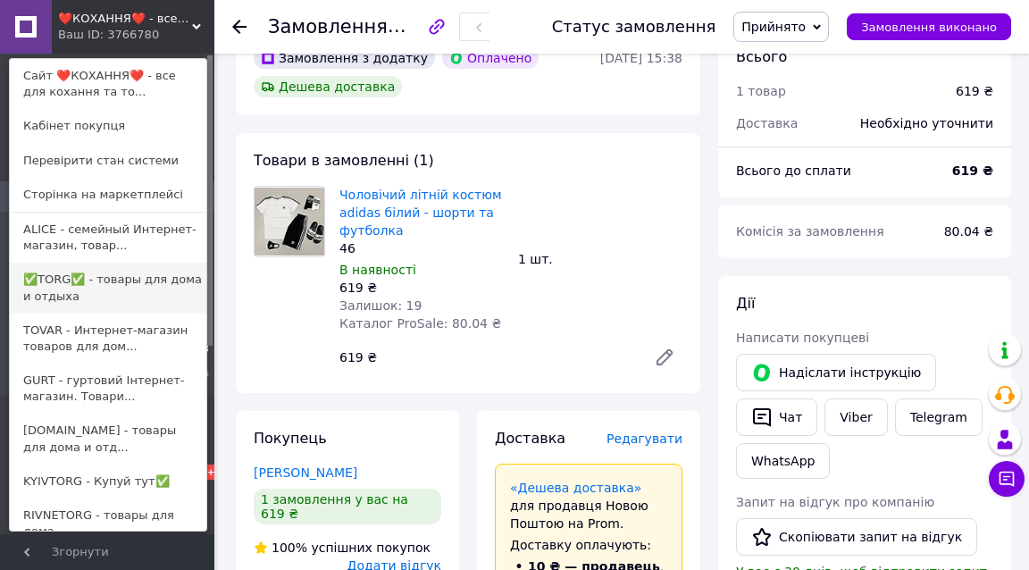
click at [89, 275] on link "✅TORG✅ - товары для дома и отдыха" at bounding box center [108, 288] width 197 height 50
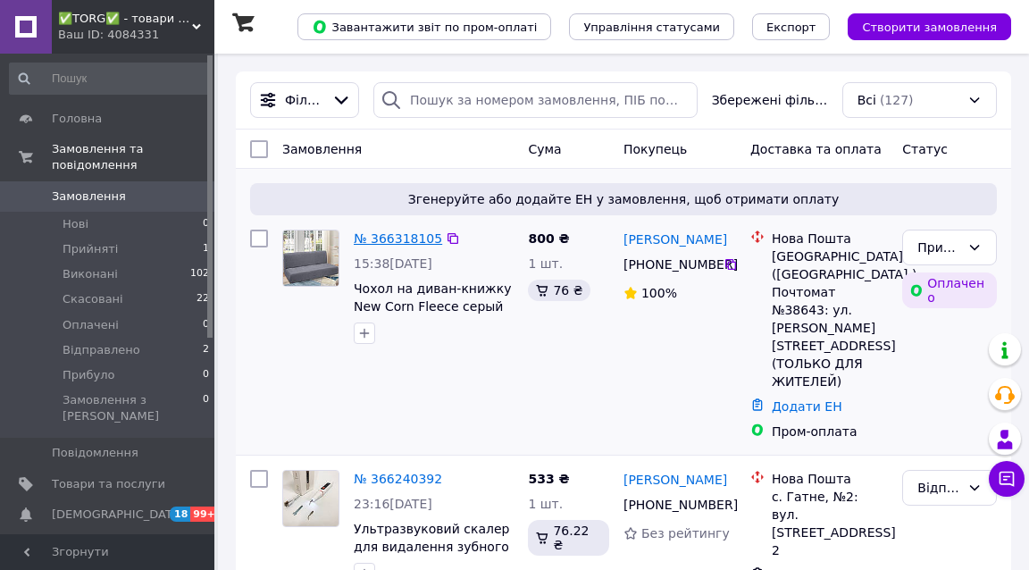
click at [381, 239] on link "№ 366318105" at bounding box center [398, 238] width 88 height 14
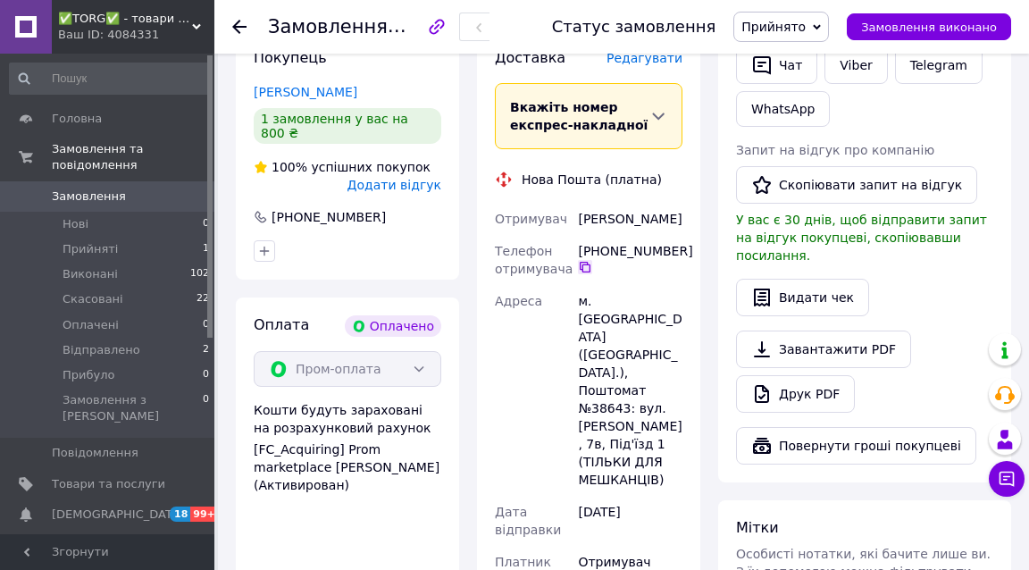
scroll to position [448, 0]
click at [585, 262] on icon at bounding box center [585, 266] width 14 height 14
drag, startPoint x: 629, startPoint y: 335, endPoint x: 594, endPoint y: 332, distance: 35.0
click at [594, 332] on div "м. [GEOGRAPHIC_DATA] ([GEOGRAPHIC_DATA].), Поштомат №38643: вул. [PERSON_NAME],…" at bounding box center [631, 389] width 112 height 211
copy div "38643"
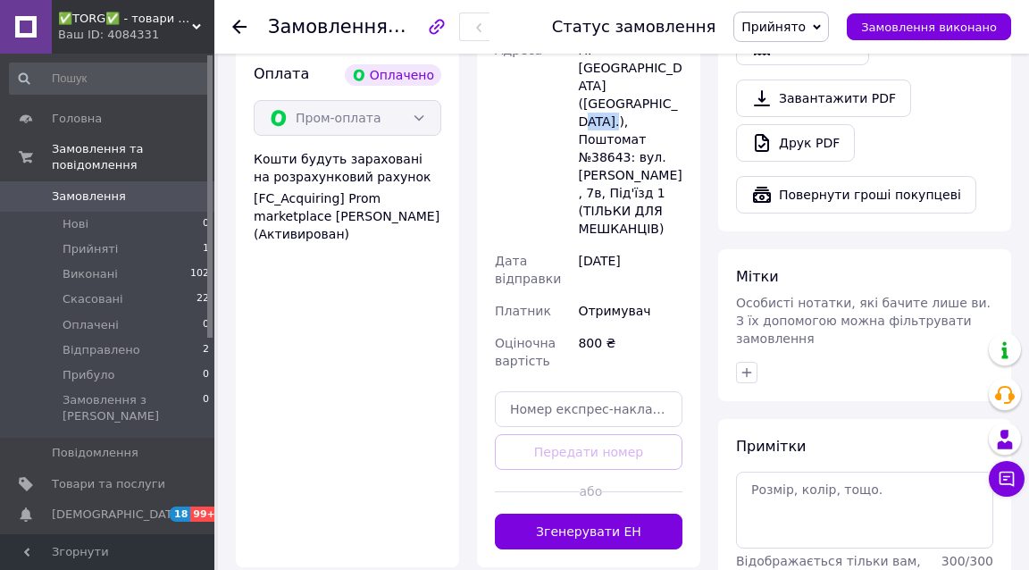
scroll to position [722, 0]
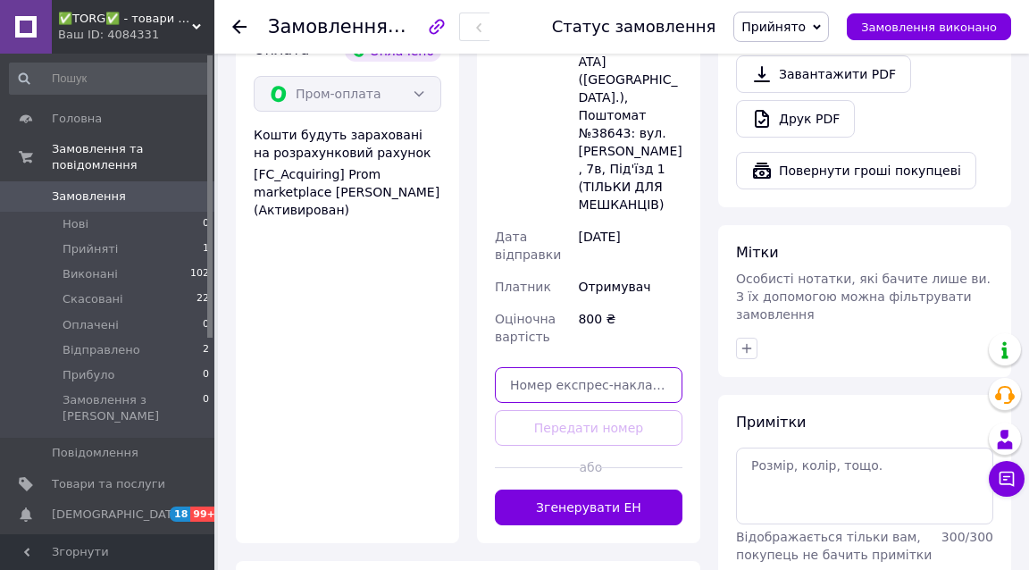
click at [608, 367] on input "text" at bounding box center [589, 385] width 188 height 36
paste input "20451269141960"
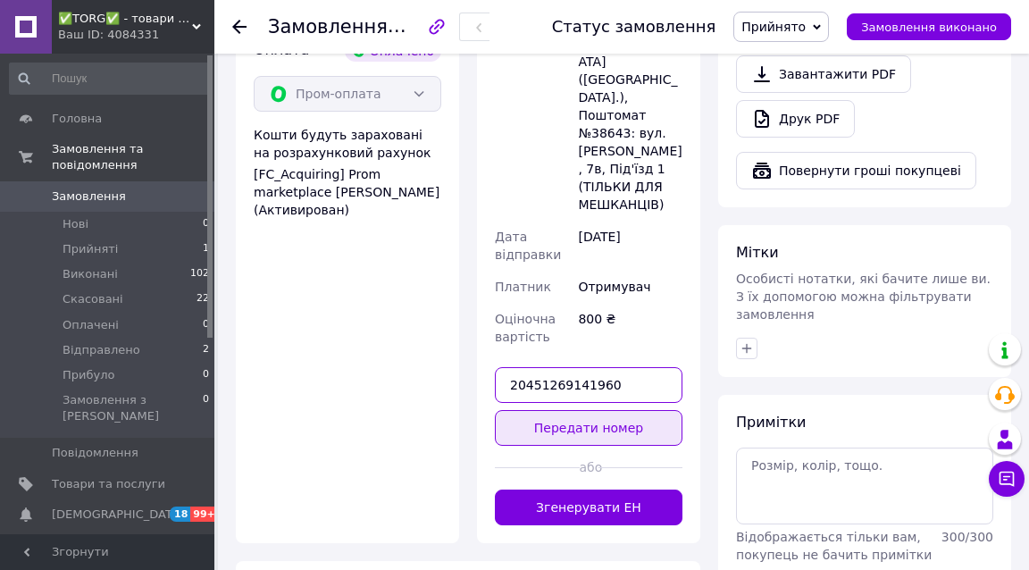
type input "20451269141960"
click at [600, 410] on button "Передати номер" at bounding box center [589, 428] width 188 height 36
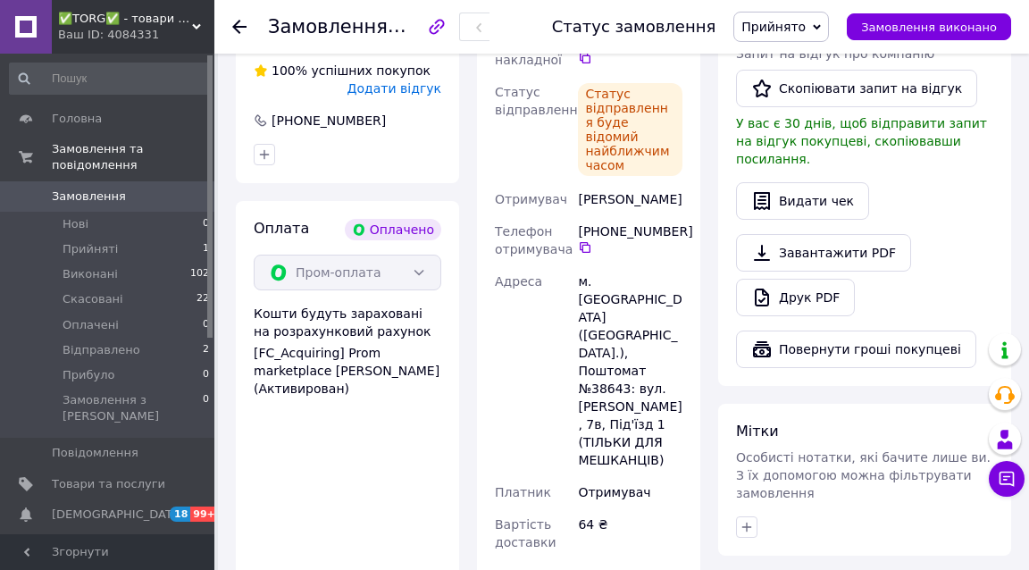
scroll to position [465, 0]
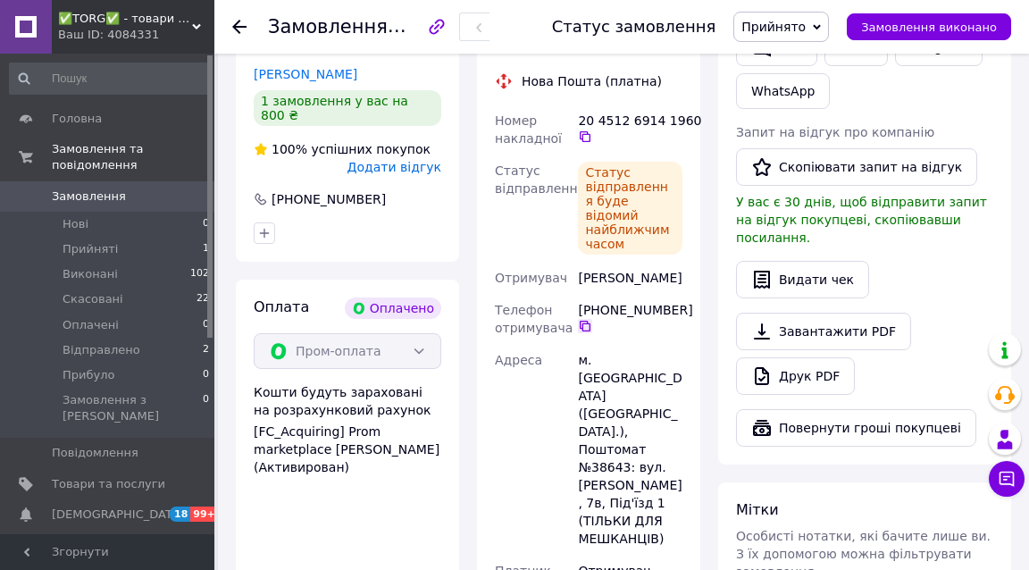
click at [581, 319] on icon at bounding box center [585, 326] width 14 height 14
click at [585, 130] on icon at bounding box center [585, 137] width 14 height 14
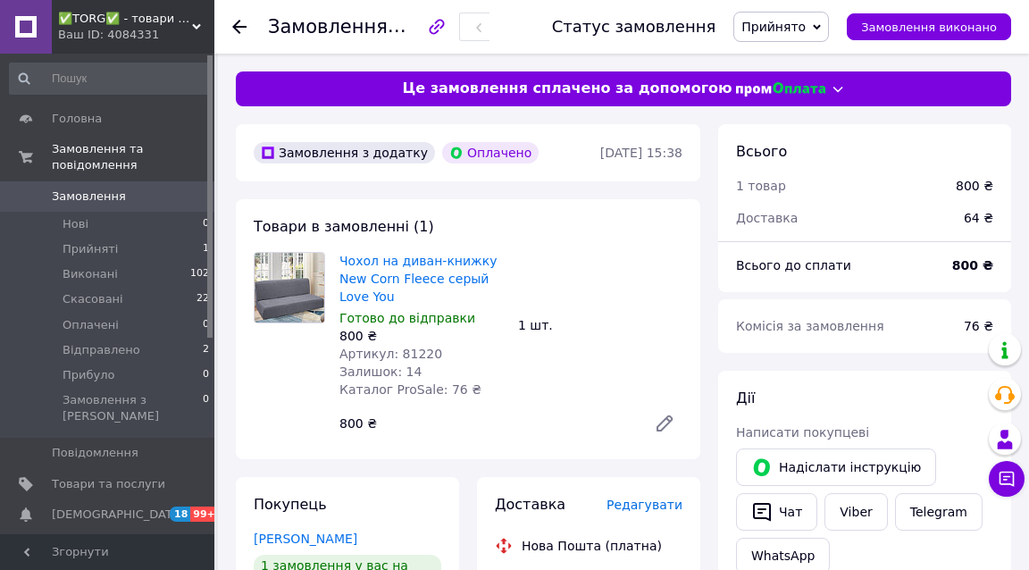
scroll to position [0, 0]
